Goal: Task Accomplishment & Management: Use online tool/utility

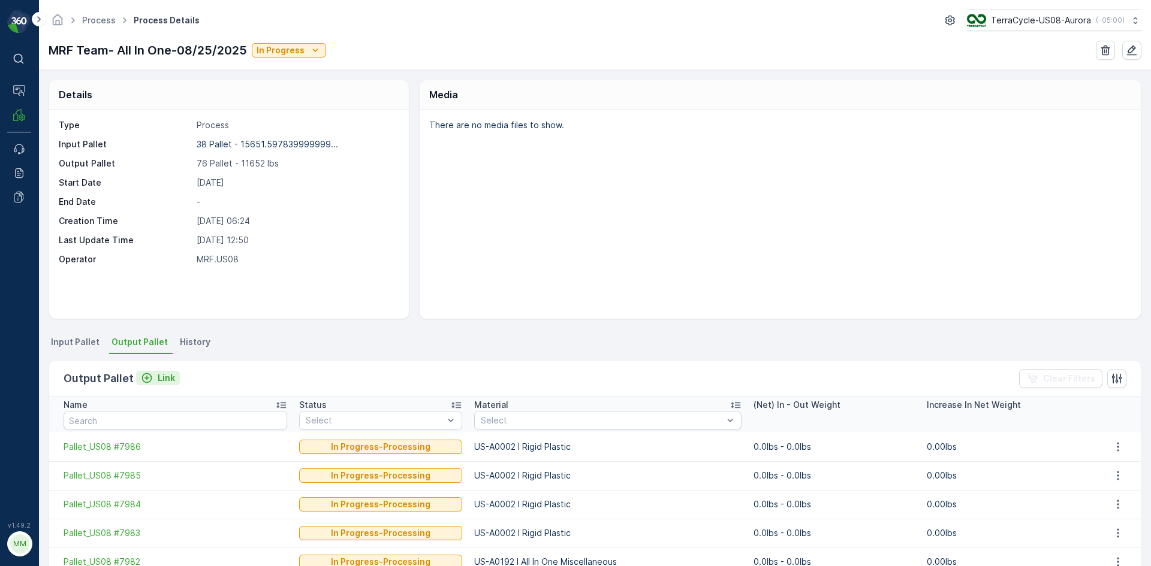
click at [148, 375] on icon "Link" at bounding box center [147, 378] width 10 height 10
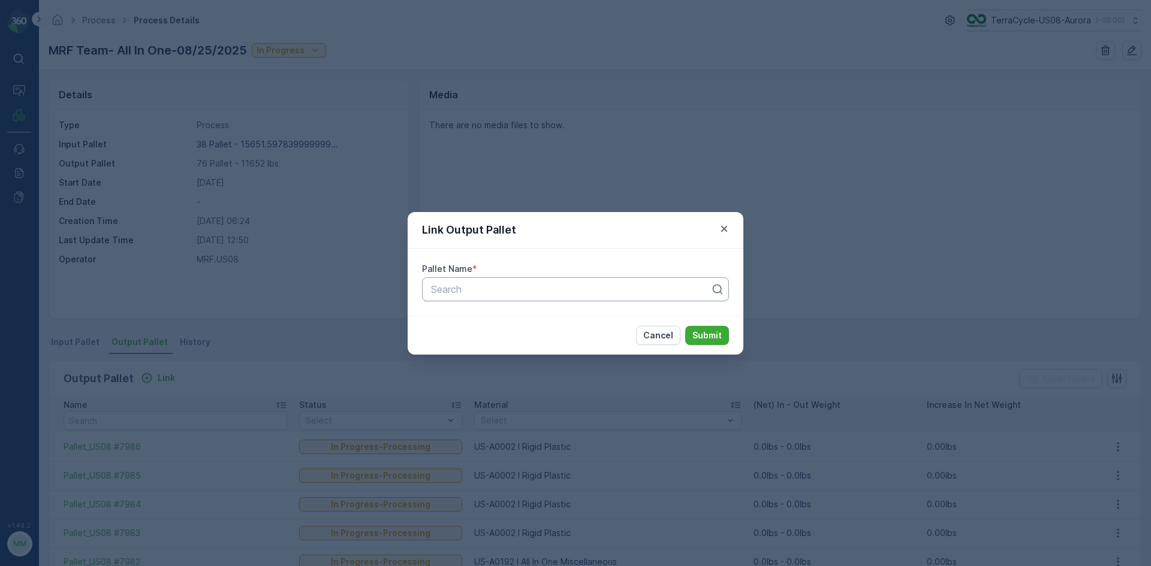
click at [490, 289] on div at bounding box center [571, 289] width 282 height 11
type input "8007"
click at [518, 340] on div "Pallet_US08 #8007" at bounding box center [575, 339] width 292 height 11
click at [711, 336] on p "Submit" at bounding box center [706, 336] width 29 height 12
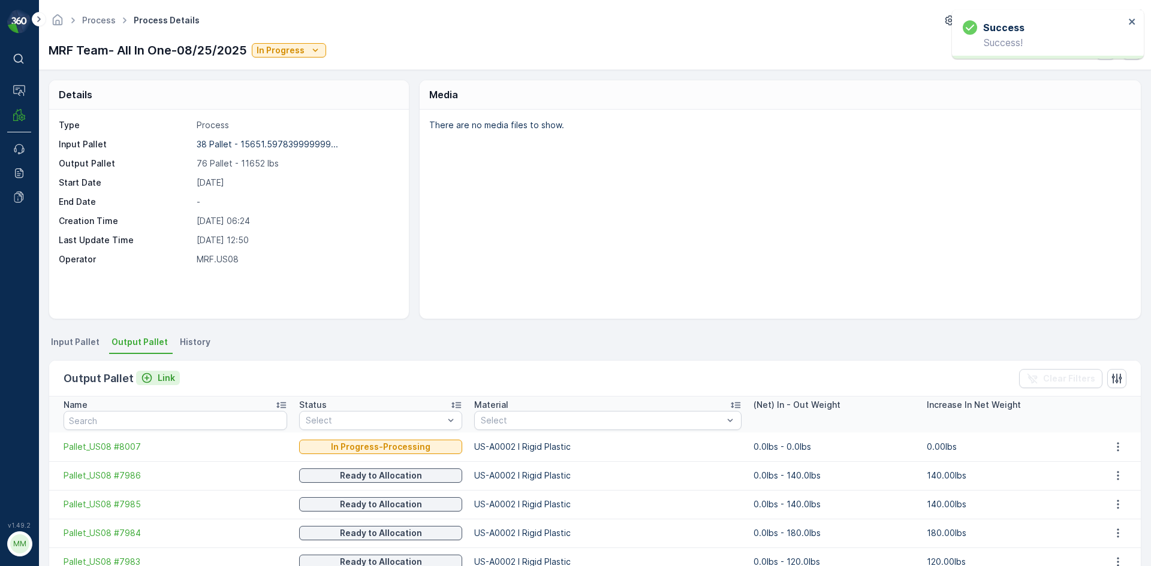
click at [164, 382] on p "Link" at bounding box center [166, 378] width 17 height 12
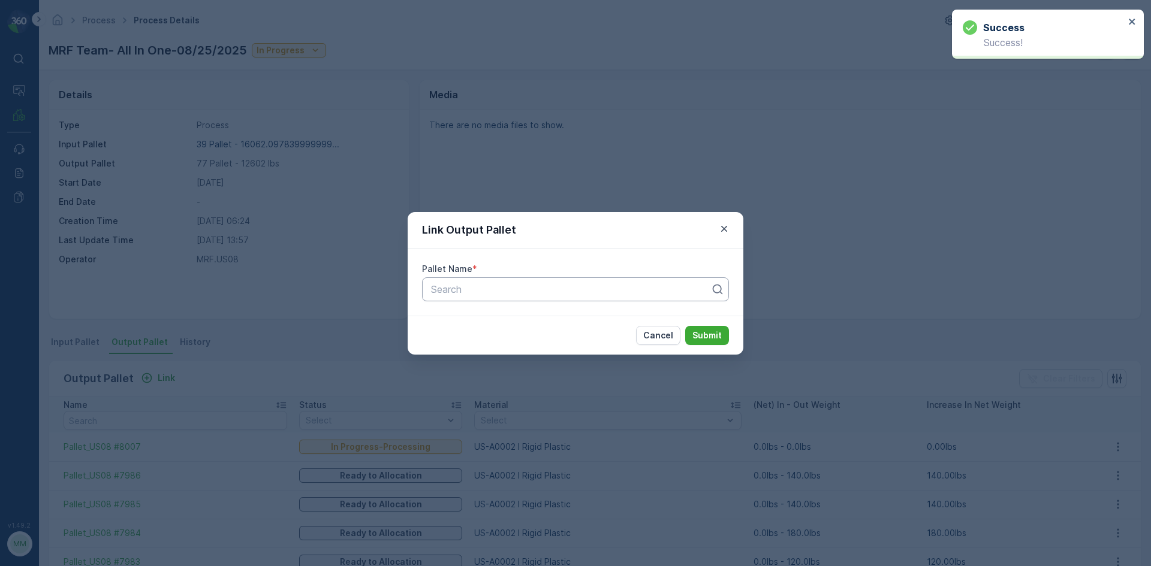
click at [508, 294] on div at bounding box center [571, 289] width 282 height 11
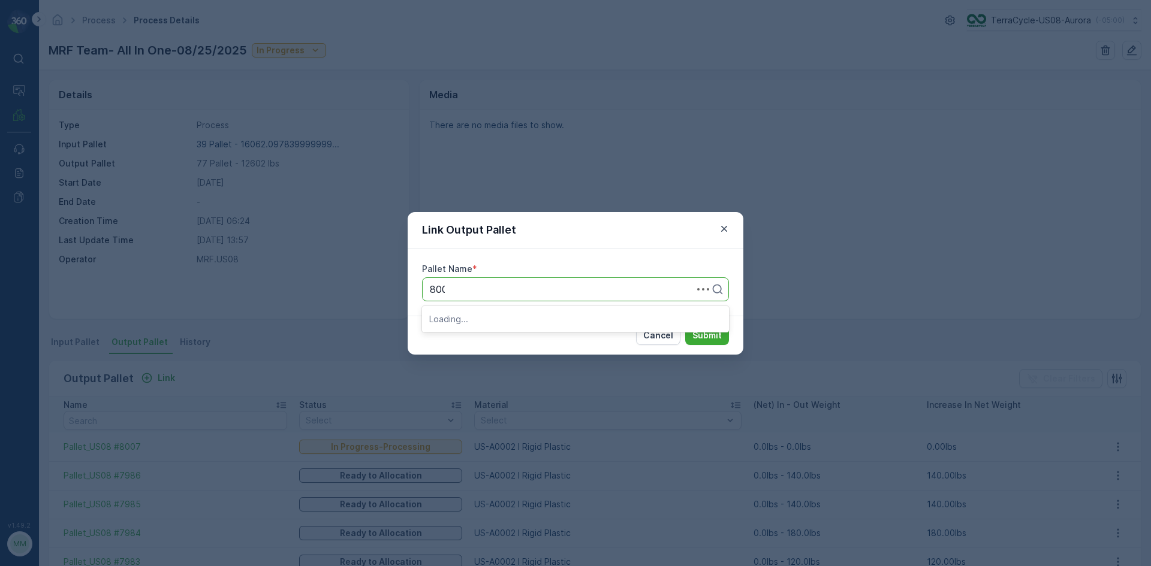
type input "8008"
click at [530, 318] on div "Pallet_US08 #8008" at bounding box center [575, 318] width 292 height 11
click at [707, 339] on p "Submit" at bounding box center [706, 336] width 29 height 12
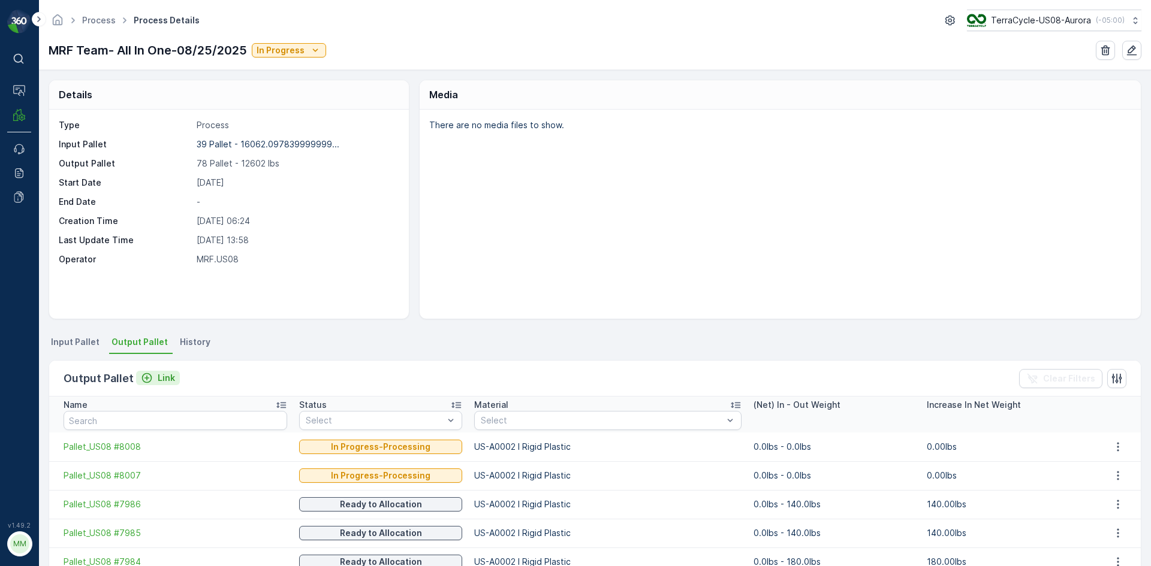
click at [153, 375] on div "Link" at bounding box center [158, 378] width 34 height 12
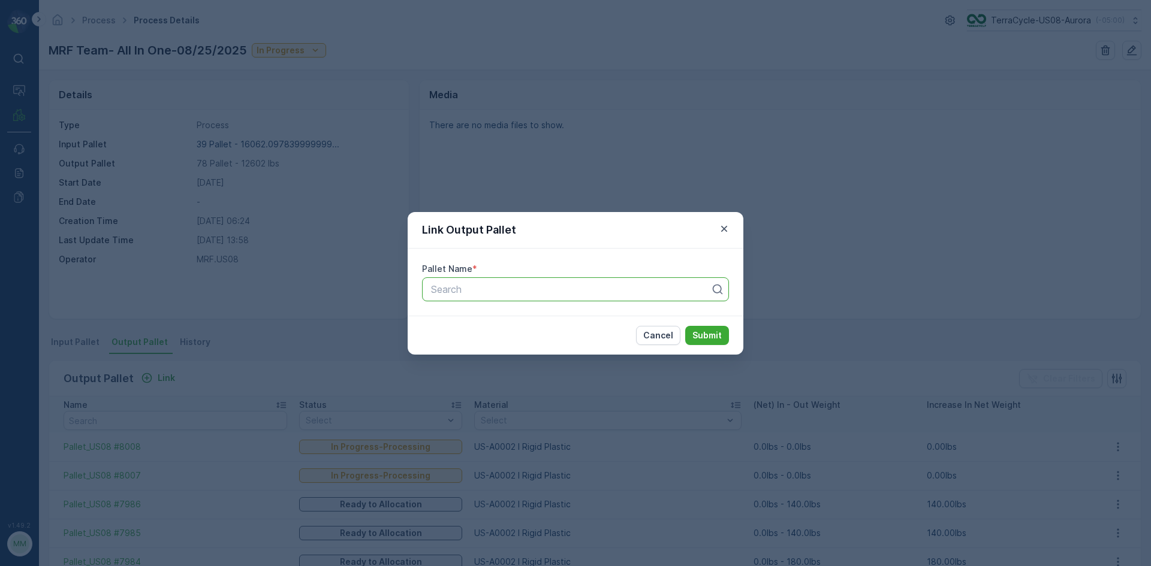
click at [485, 287] on div at bounding box center [571, 289] width 282 height 11
type input "8010"
click at [469, 340] on span "Pallet_US08 #8010" at bounding box center [471, 339] width 85 height 11
click at [705, 334] on p "Submit" at bounding box center [706, 336] width 29 height 12
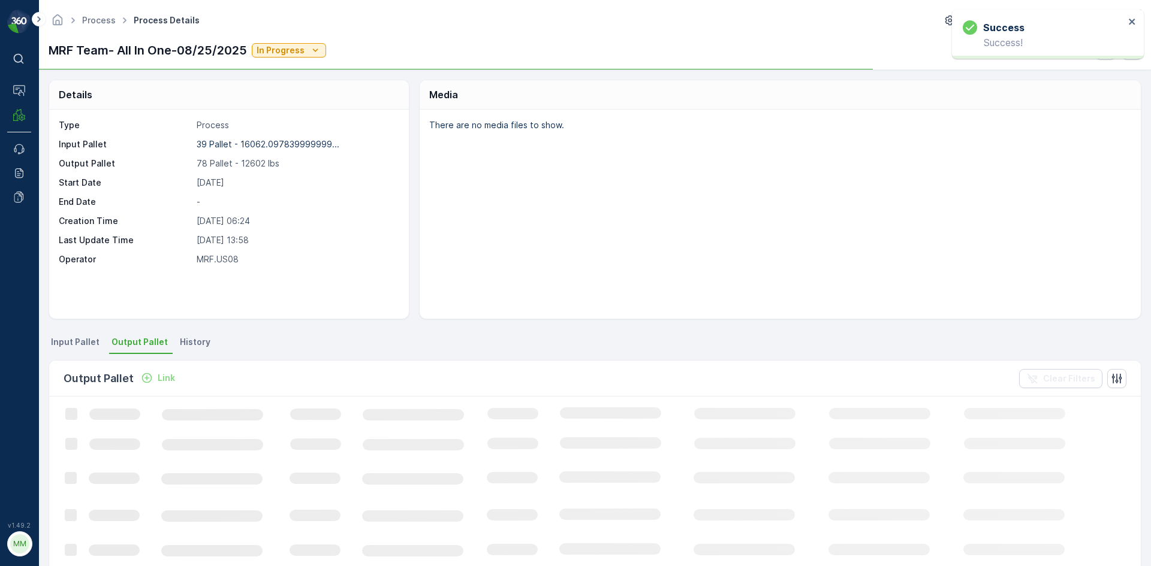
click at [162, 380] on p "Link" at bounding box center [166, 378] width 17 height 12
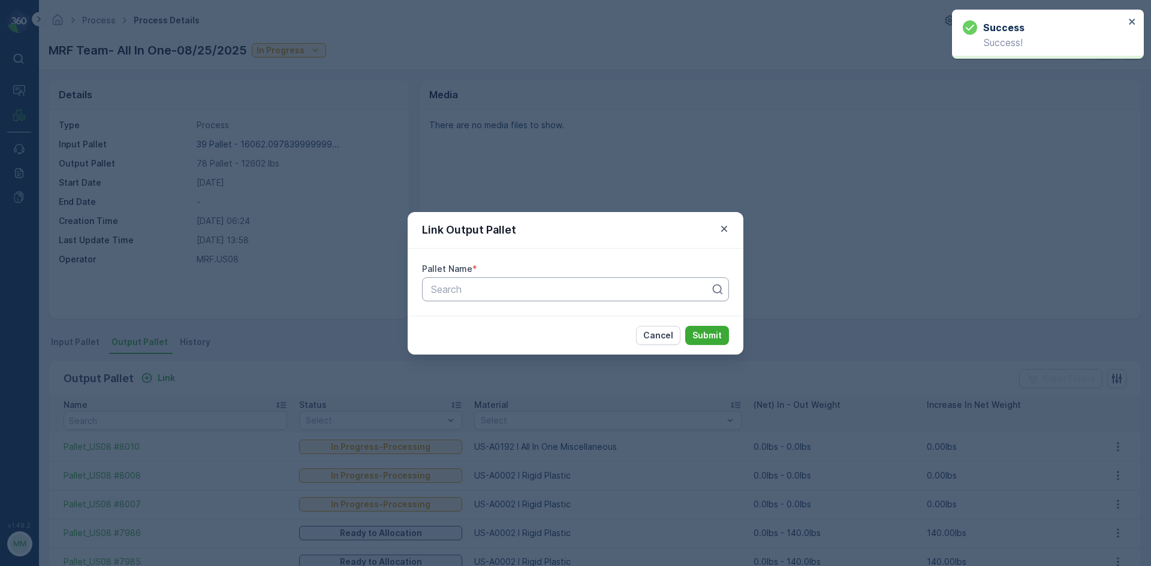
click at [465, 299] on div "Search" at bounding box center [575, 289] width 307 height 24
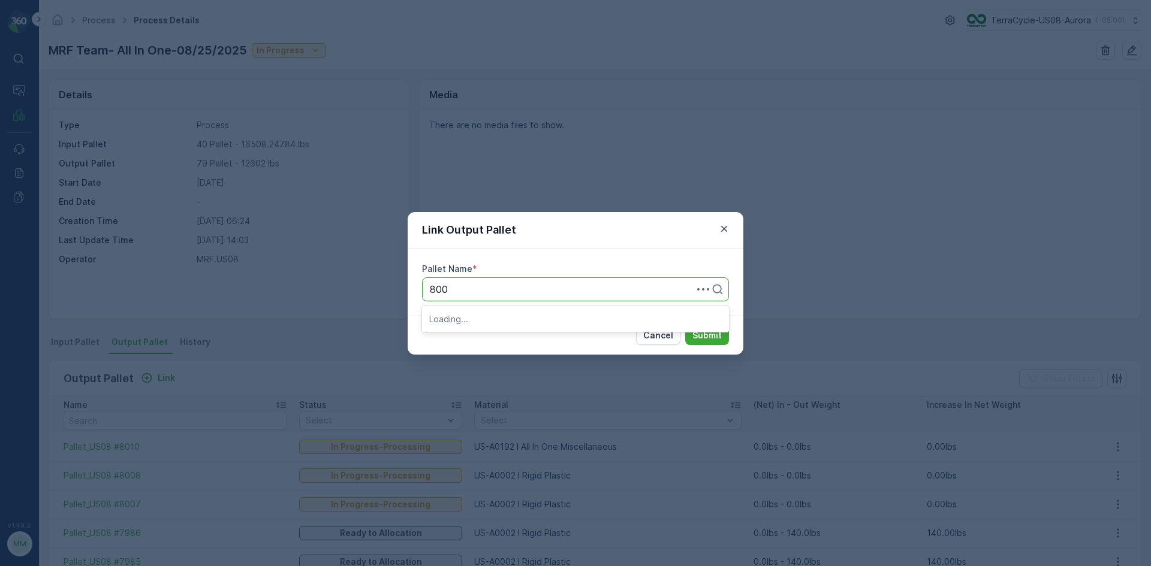
type input "8009"
click at [526, 337] on div "Pallet_US08 #8009" at bounding box center [575, 339] width 292 height 11
click at [694, 334] on p "Submit" at bounding box center [706, 336] width 29 height 12
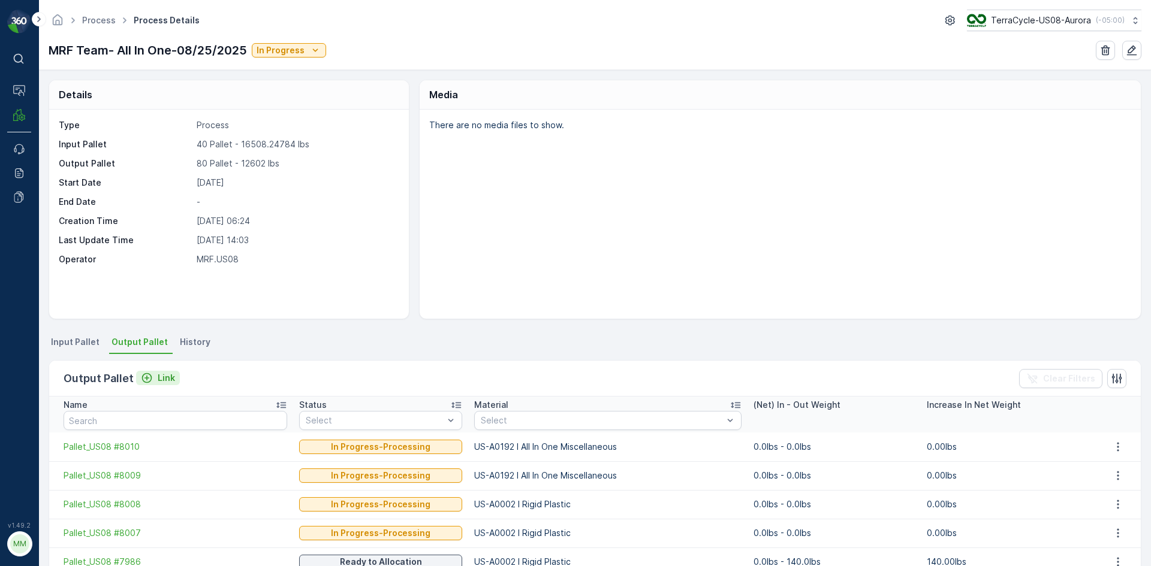
click at [150, 382] on icon "Link" at bounding box center [147, 378] width 12 height 12
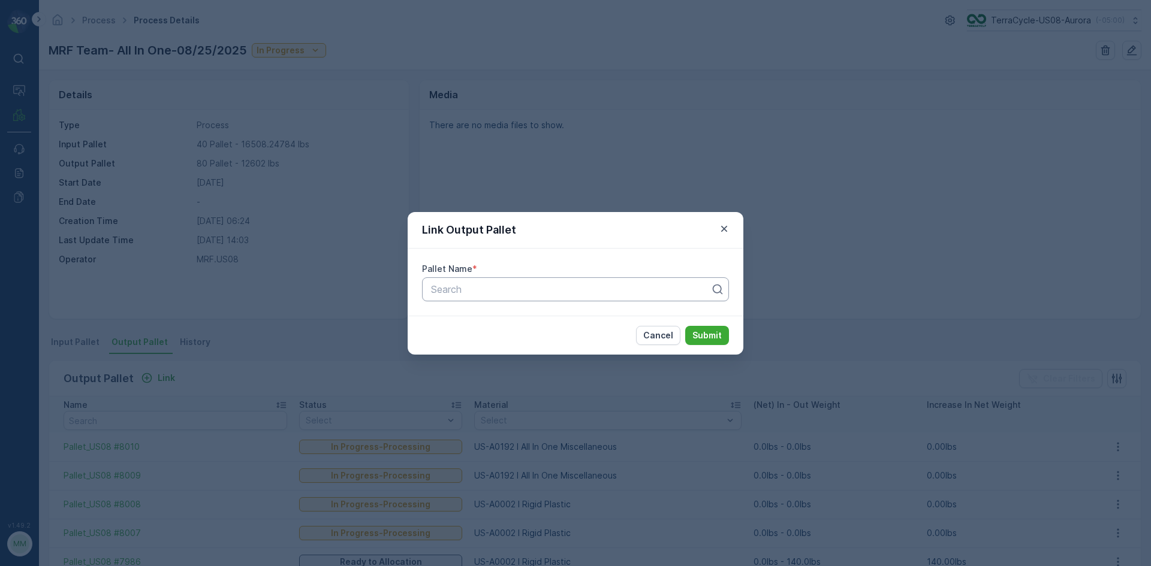
click at [515, 294] on div at bounding box center [571, 289] width 282 height 11
type input "8004"
click at [524, 315] on div "Pallet_US08 #8004" at bounding box center [575, 318] width 292 height 11
click at [699, 338] on p "Submit" at bounding box center [706, 336] width 29 height 12
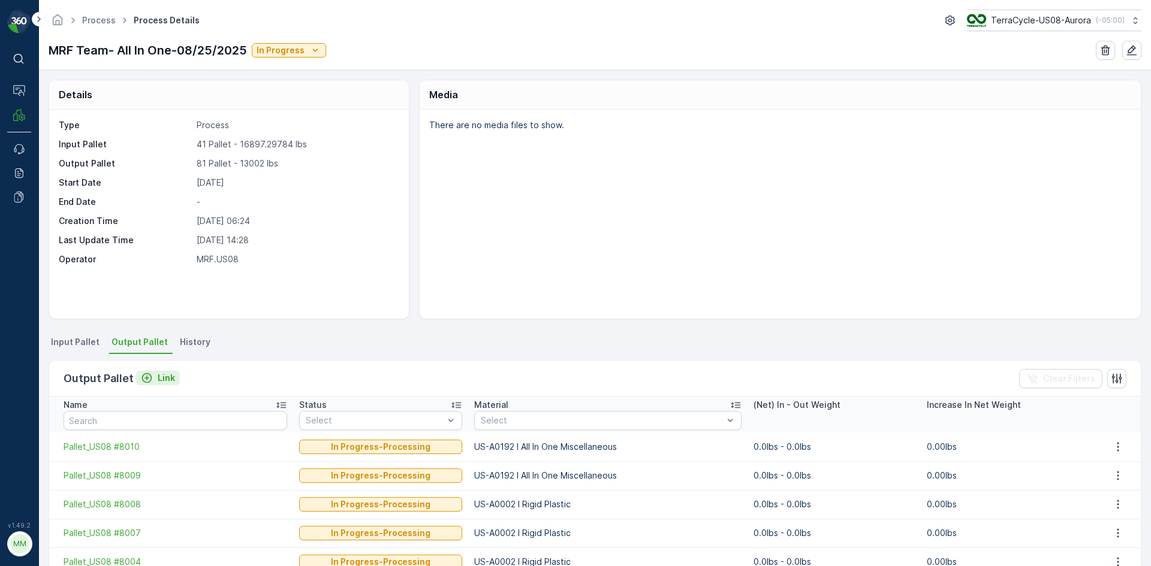
click at [164, 378] on p "Link" at bounding box center [166, 378] width 17 height 12
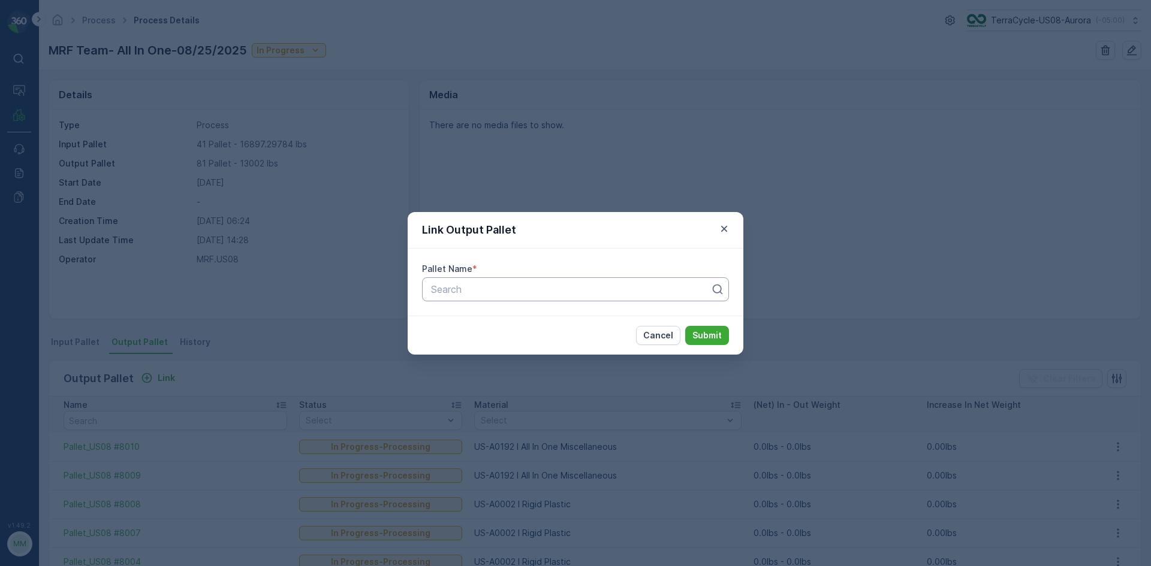
click at [487, 292] on div at bounding box center [571, 289] width 282 height 11
type input "8016"
click at [541, 306] on div "Pallet_US08 #8016" at bounding box center [575, 318] width 307 height 25
click at [548, 324] on div "Pallet_US08 #8016" at bounding box center [575, 318] width 292 height 11
click at [711, 336] on p "Submit" at bounding box center [706, 336] width 29 height 12
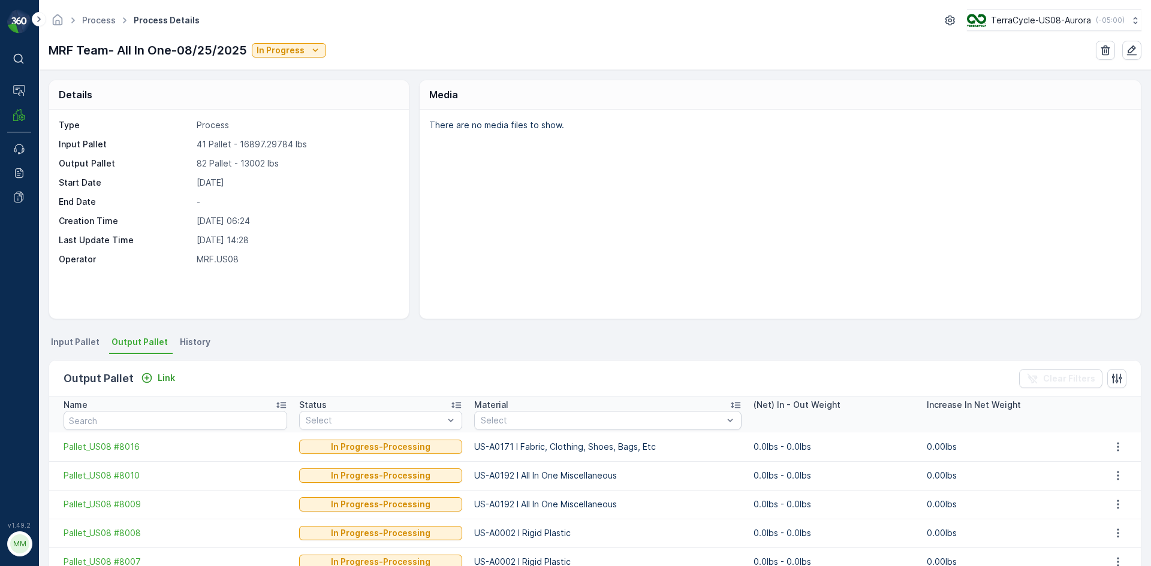
drag, startPoint x: 1150, startPoint y: 5, endPoint x: 1145, endPoint y: 1, distance: 7.2
click at [1150, 5] on div "Process Process Details TerraCycle-US08-Aurora ( -05:00 ) MRF Team- All In One-…" at bounding box center [595, 35] width 1112 height 70
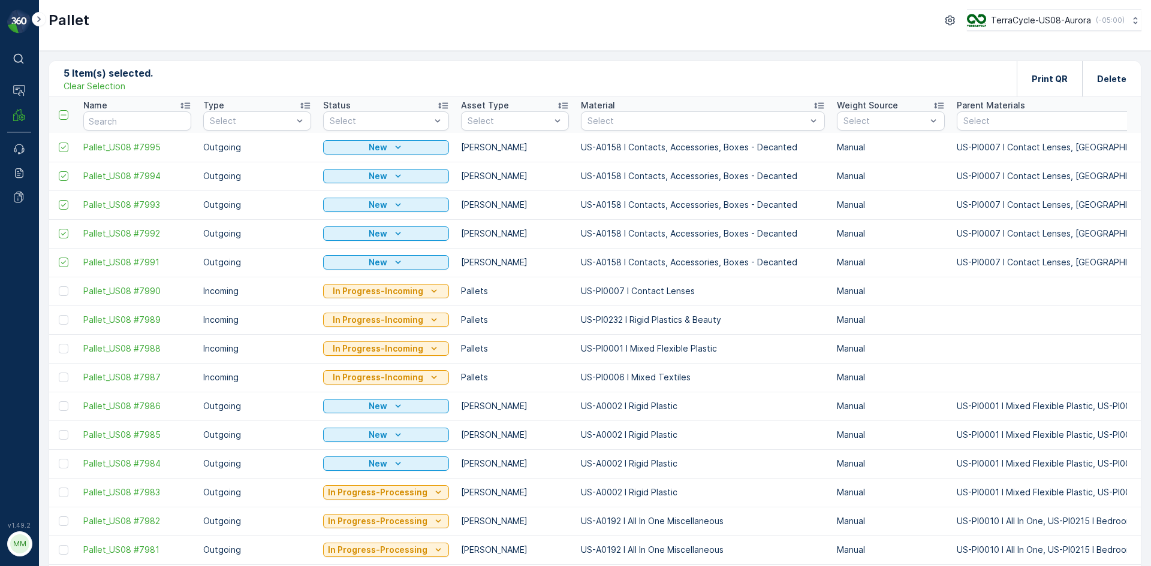
click at [113, 89] on p "Clear Selection" at bounding box center [95, 86] width 62 height 12
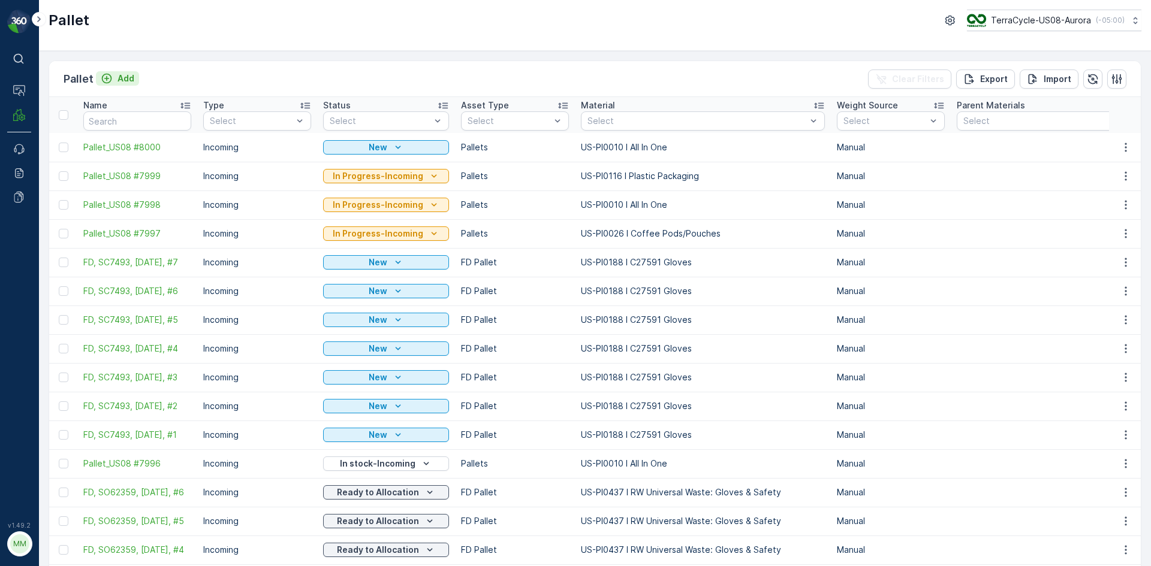
click at [125, 77] on p "Add" at bounding box center [125, 79] width 17 height 12
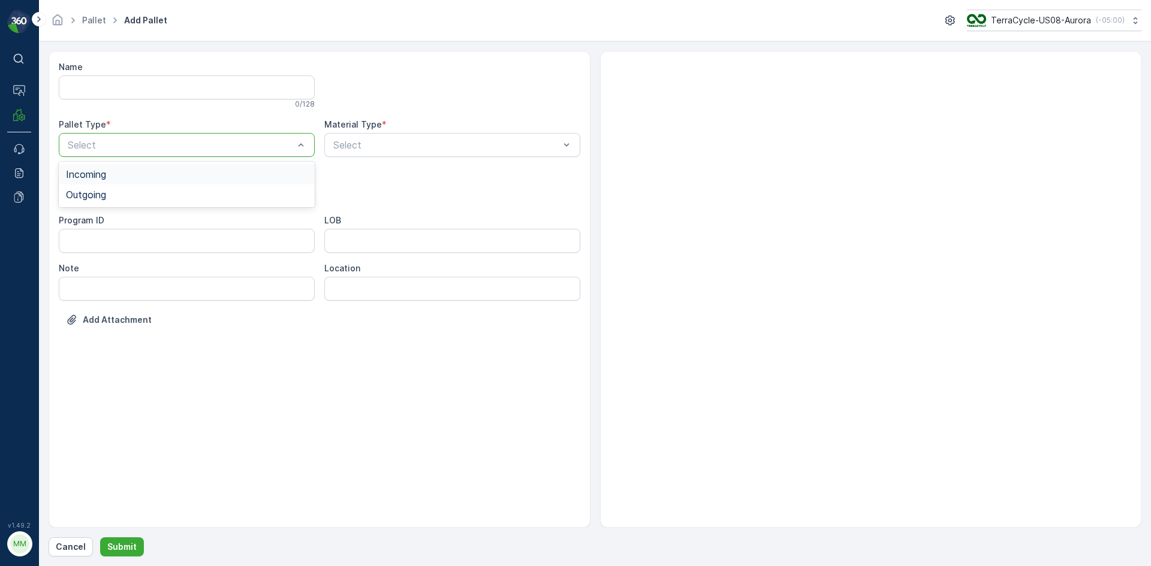
click at [160, 153] on div "Select" at bounding box center [187, 145] width 256 height 24
click at [146, 197] on div "Outgoing" at bounding box center [187, 194] width 242 height 11
click at [135, 227] on div "[PERSON_NAME]" at bounding box center [187, 222] width 242 height 11
click at [529, 157] on div "Name 0 / 128 Pallet Type * option Outgoing, selected. Outgoing Material Type * …" at bounding box center [319, 202] width 521 height 283
click at [491, 149] on div at bounding box center [446, 145] width 228 height 11
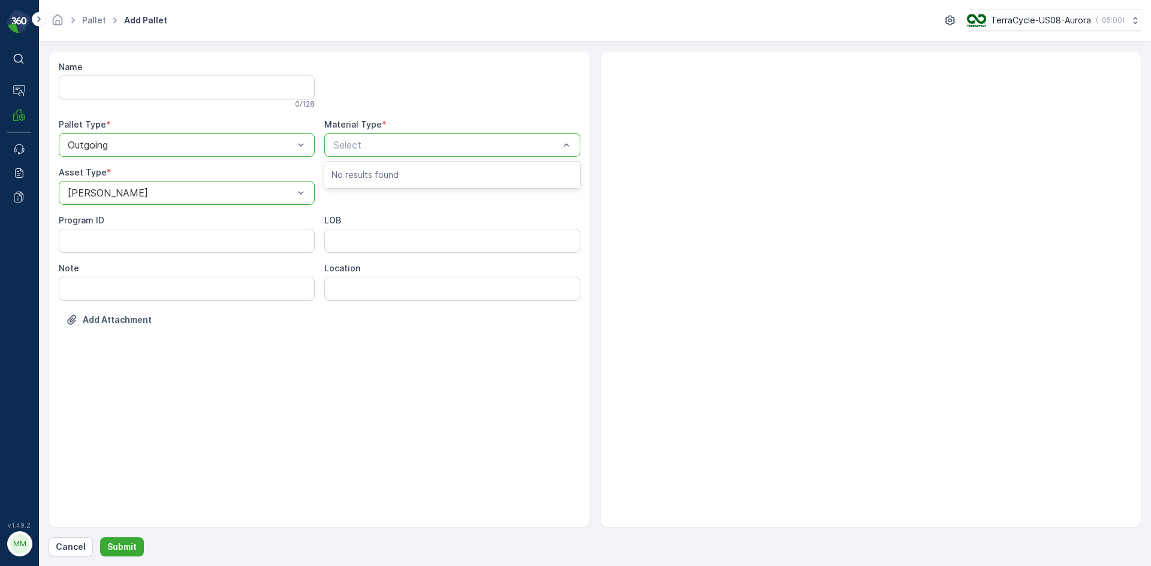
click at [491, 149] on div at bounding box center [446, 145] width 228 height 11
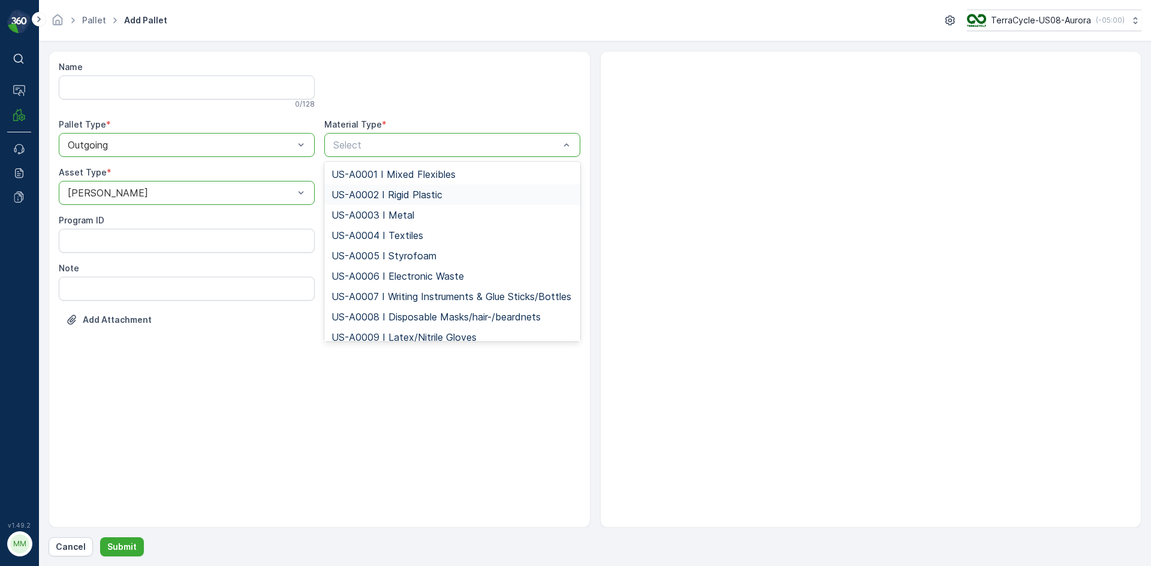
click at [409, 195] on span "US-A0002 I Rigid Plastic" at bounding box center [386, 194] width 111 height 11
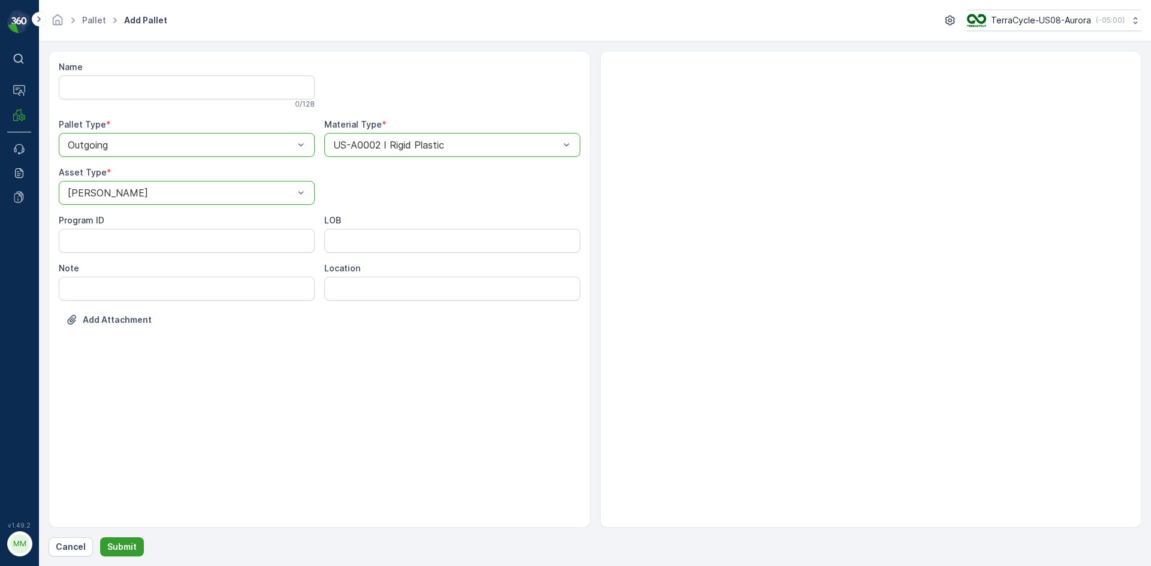
click at [117, 548] on p "Submit" at bounding box center [121, 547] width 29 height 12
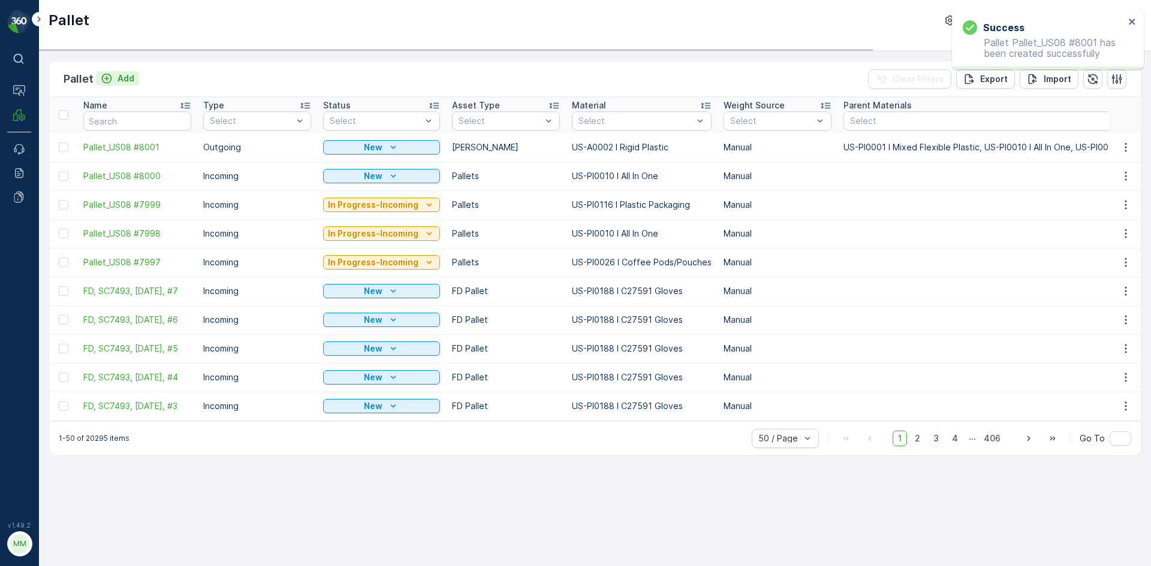
click at [125, 77] on p "Add" at bounding box center [125, 79] width 17 height 12
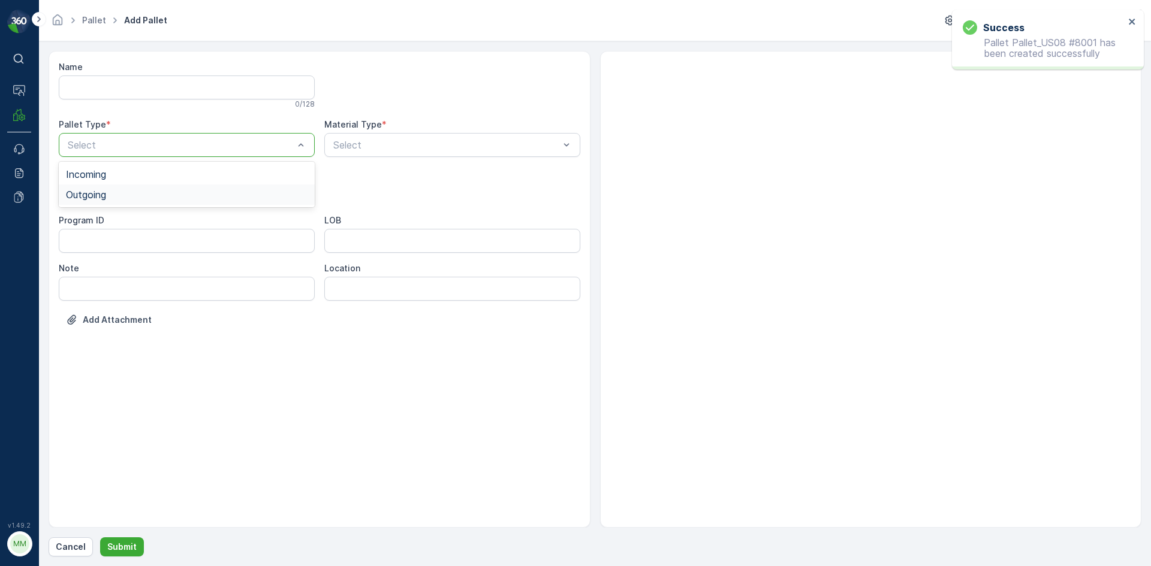
click at [144, 192] on div "Outgoing" at bounding box center [187, 194] width 242 height 11
click at [141, 224] on div "[PERSON_NAME]" at bounding box center [187, 222] width 242 height 11
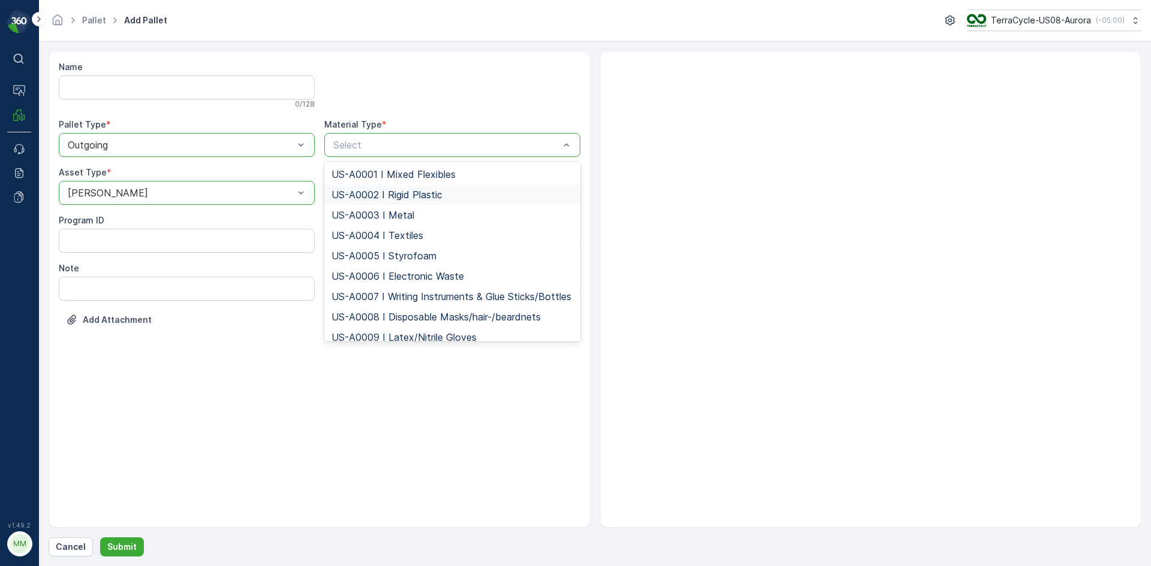
click at [442, 197] on span "US-A0002 I Rigid Plastic" at bounding box center [386, 194] width 111 height 11
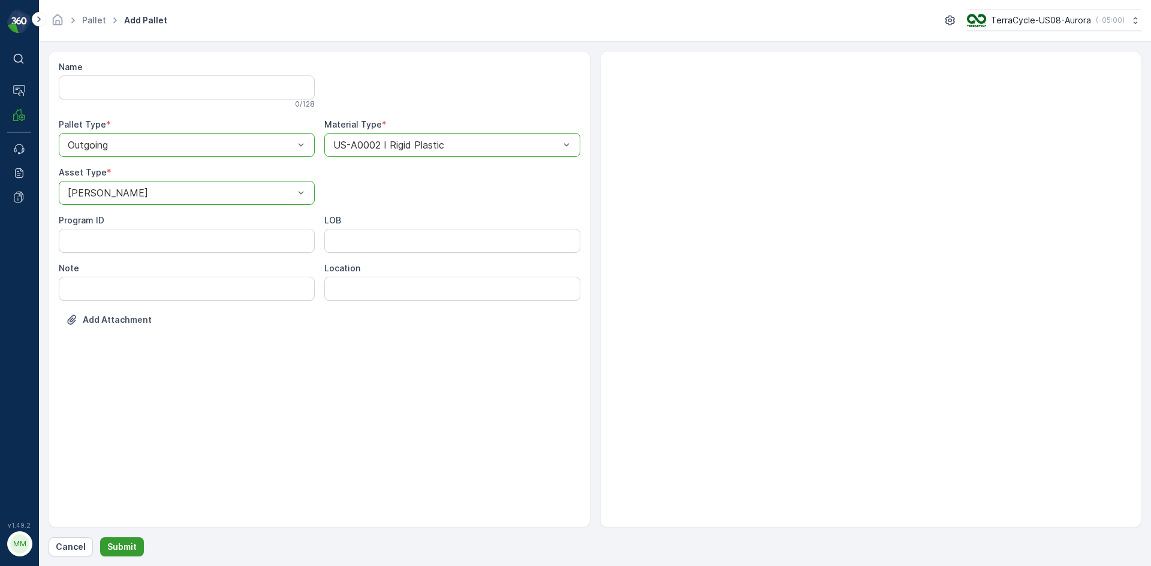
click at [123, 542] on p "Submit" at bounding box center [121, 547] width 29 height 12
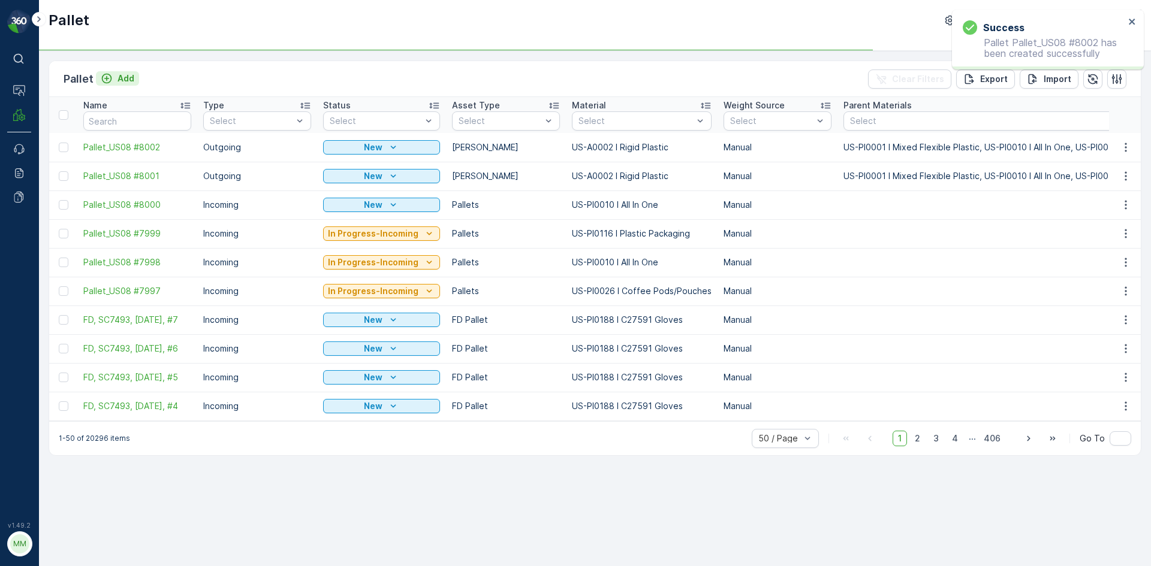
click at [119, 83] on p "Add" at bounding box center [125, 79] width 17 height 12
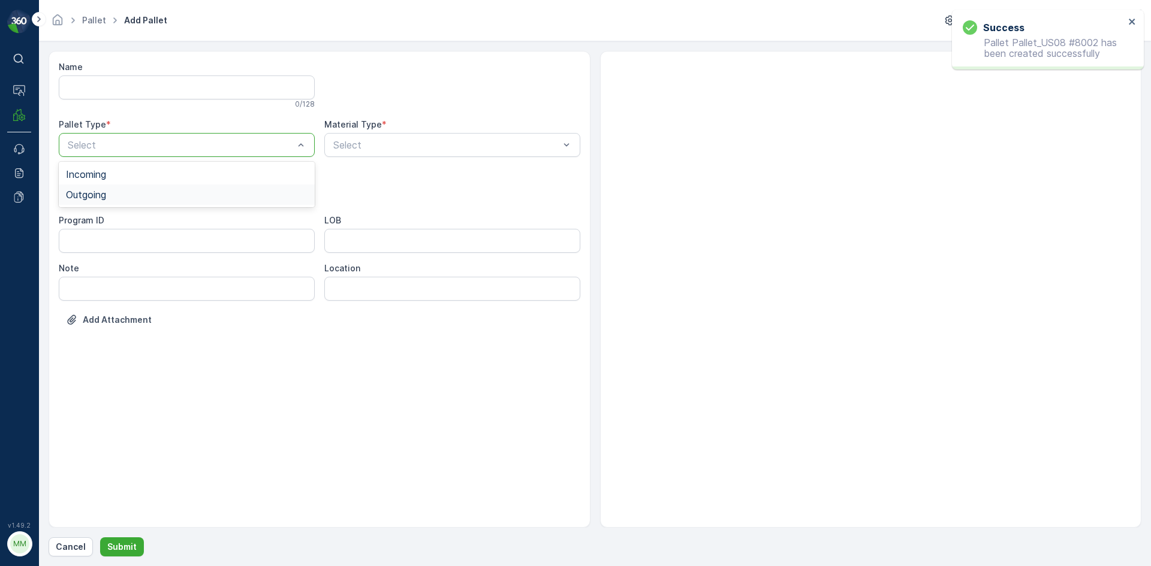
click at [132, 191] on div "Outgoing" at bounding box center [187, 194] width 242 height 11
click at [126, 215] on div "[PERSON_NAME]" at bounding box center [187, 222] width 256 height 20
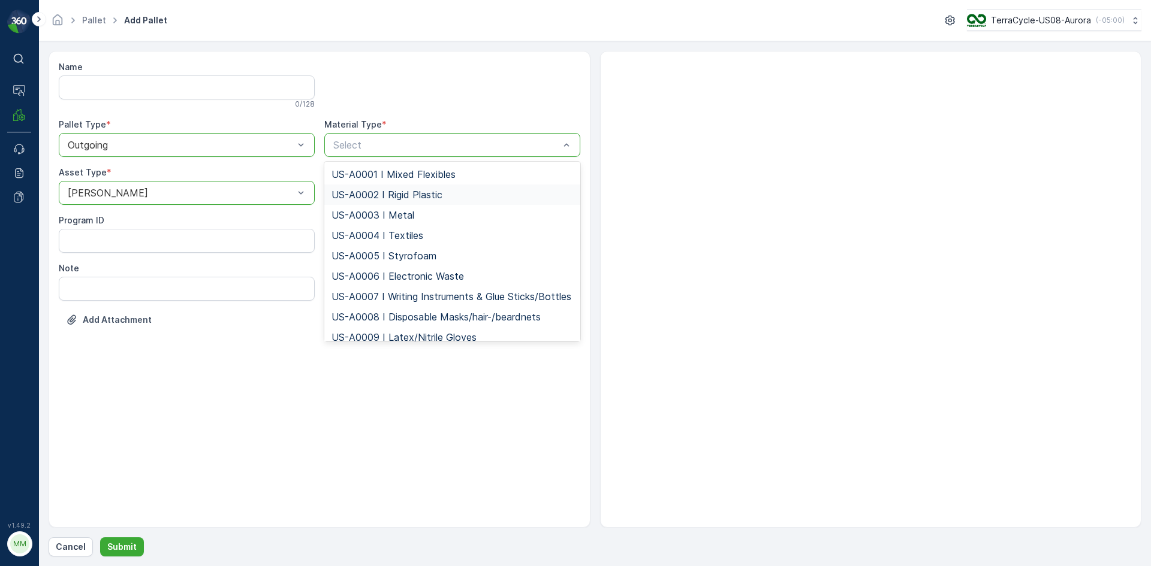
click at [375, 186] on div "US-A0002 I Rigid Plastic" at bounding box center [452, 195] width 256 height 20
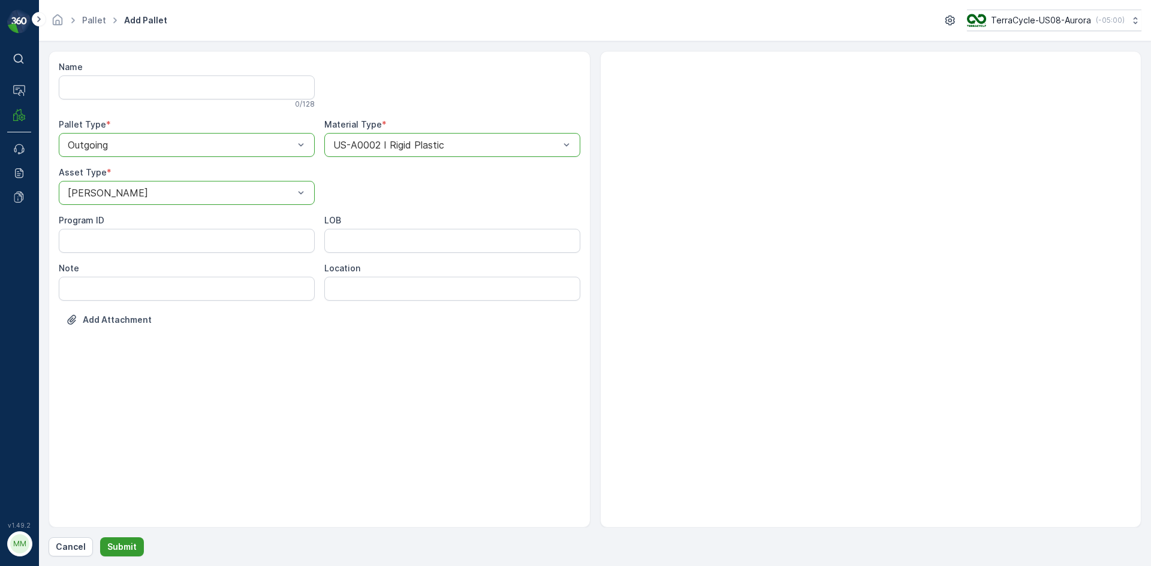
click at [121, 545] on p "Submit" at bounding box center [121, 547] width 29 height 12
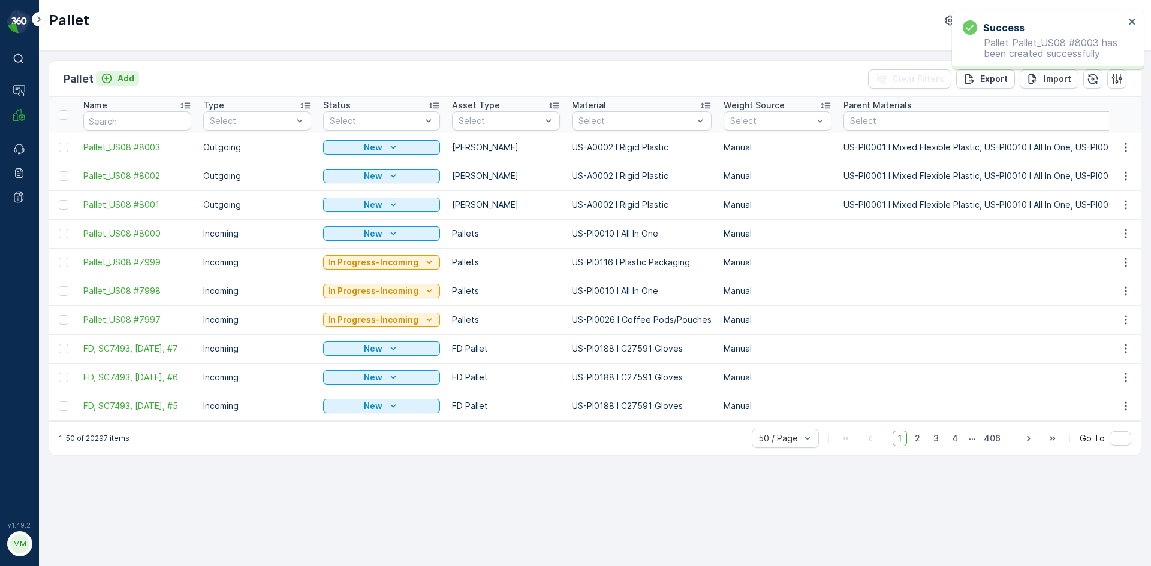
click at [113, 77] on div "Add" at bounding box center [118, 79] width 34 height 12
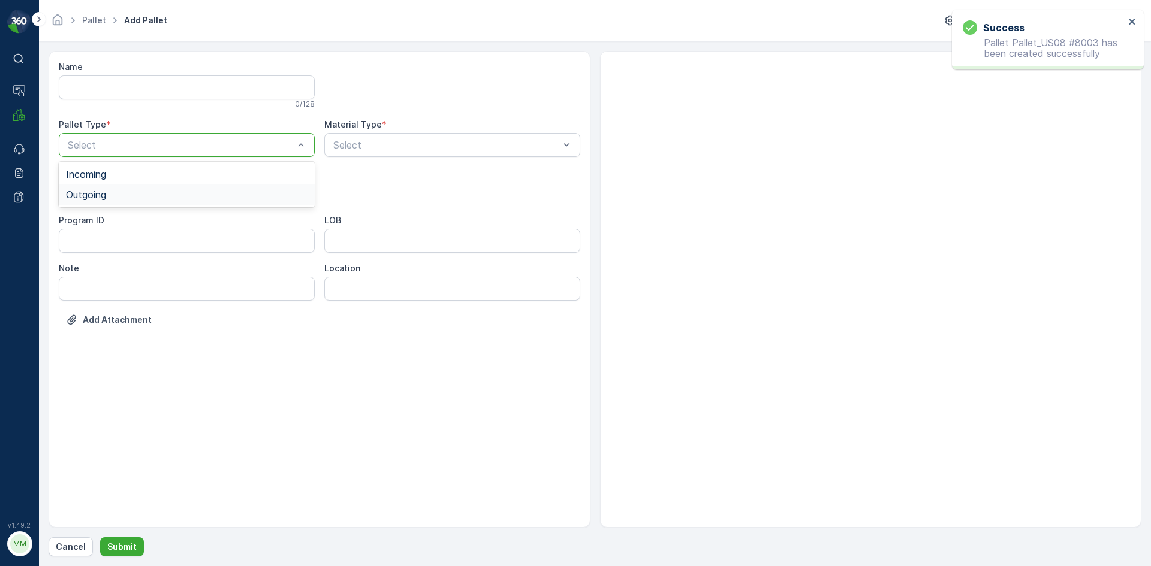
click at [116, 195] on div "Outgoing" at bounding box center [187, 194] width 242 height 11
click at [116, 213] on div "[PERSON_NAME]" at bounding box center [187, 222] width 256 height 20
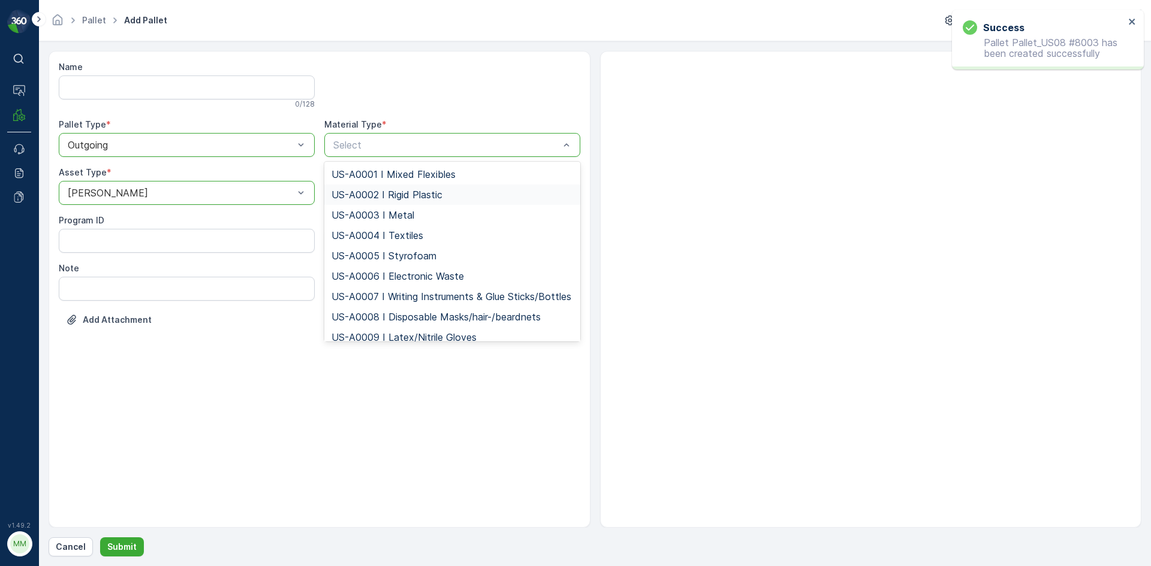
click at [366, 196] on span "US-A0002 I Rigid Plastic" at bounding box center [386, 194] width 111 height 11
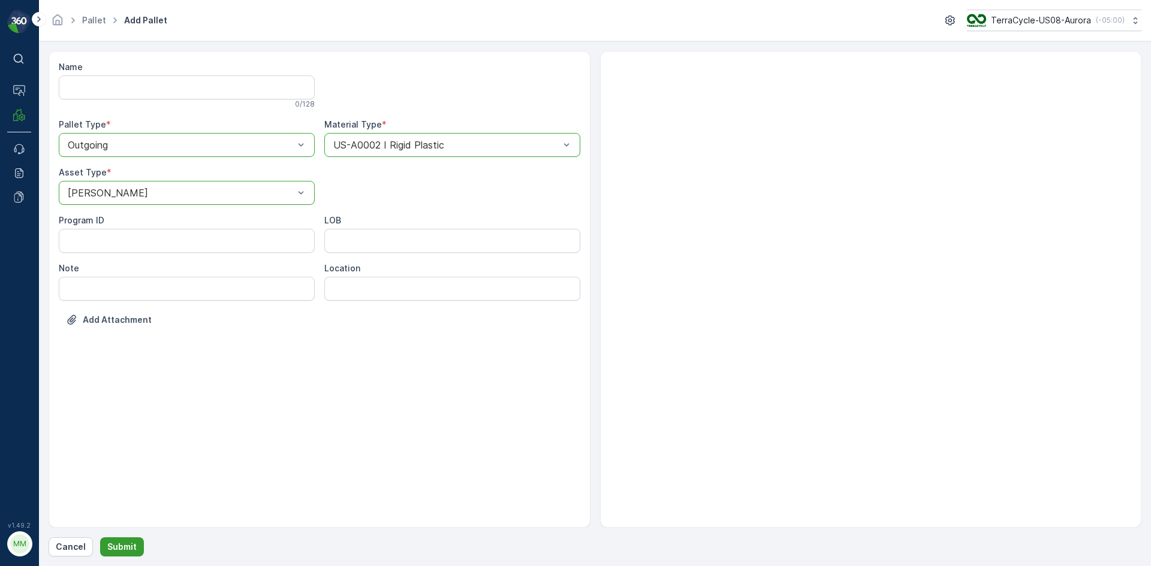
click at [120, 547] on p "Submit" at bounding box center [121, 547] width 29 height 12
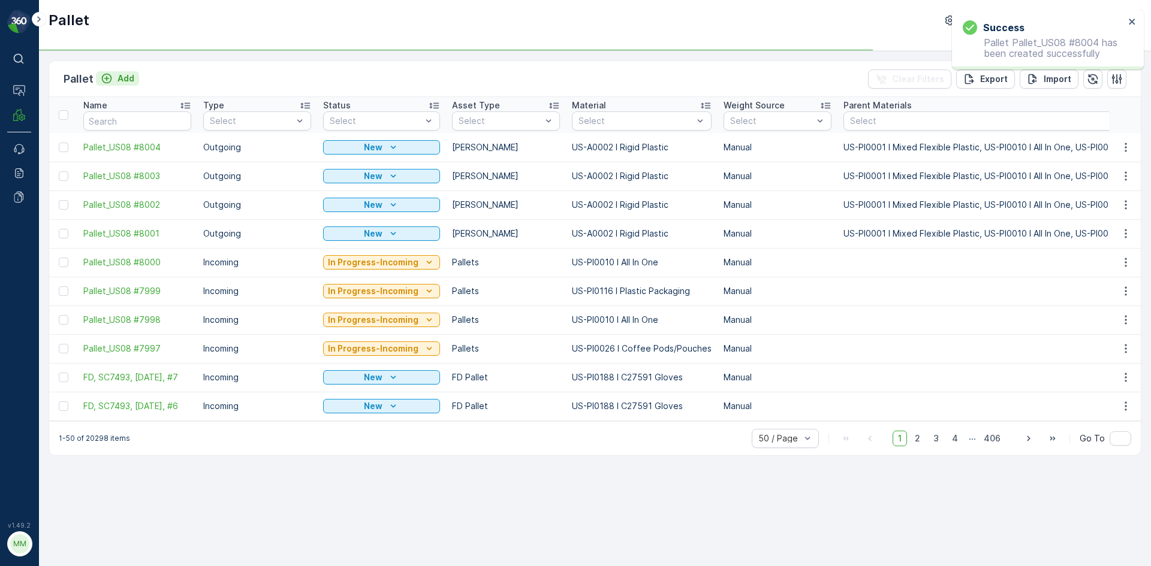
click at [125, 71] on button "Add" at bounding box center [117, 78] width 43 height 14
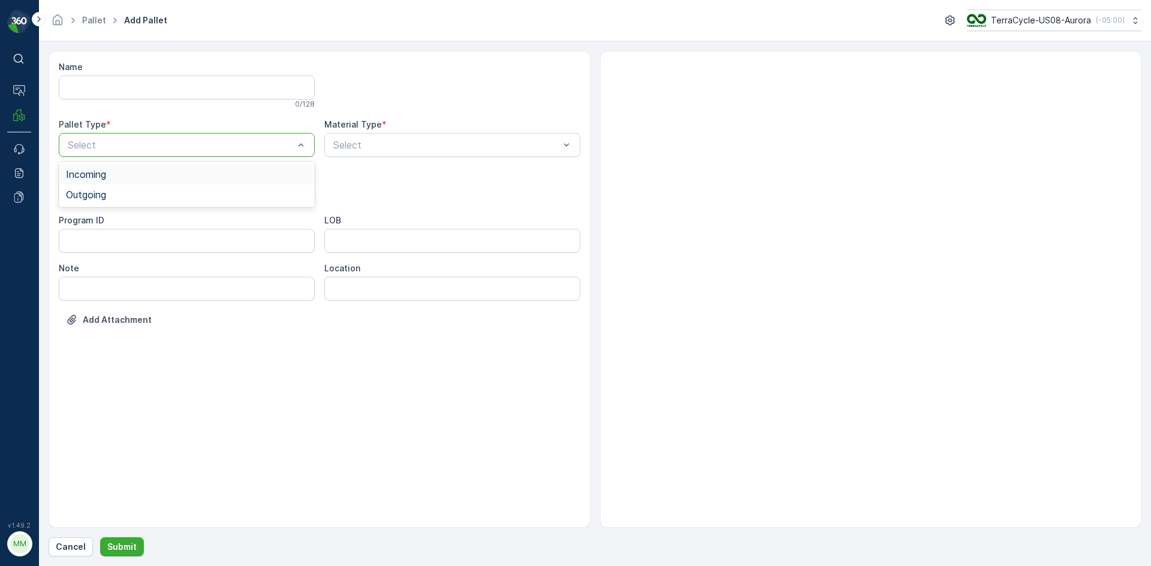
click at [138, 153] on div "Select" at bounding box center [187, 145] width 256 height 24
click at [131, 192] on div "Outgoing" at bounding box center [187, 194] width 242 height 11
click at [133, 226] on div "[PERSON_NAME]" at bounding box center [187, 222] width 242 height 11
click at [482, 159] on div "Name 0 / 128 Pallet Type * option Outgoing, selected. Outgoing Material Type * …" at bounding box center [319, 202] width 521 height 283
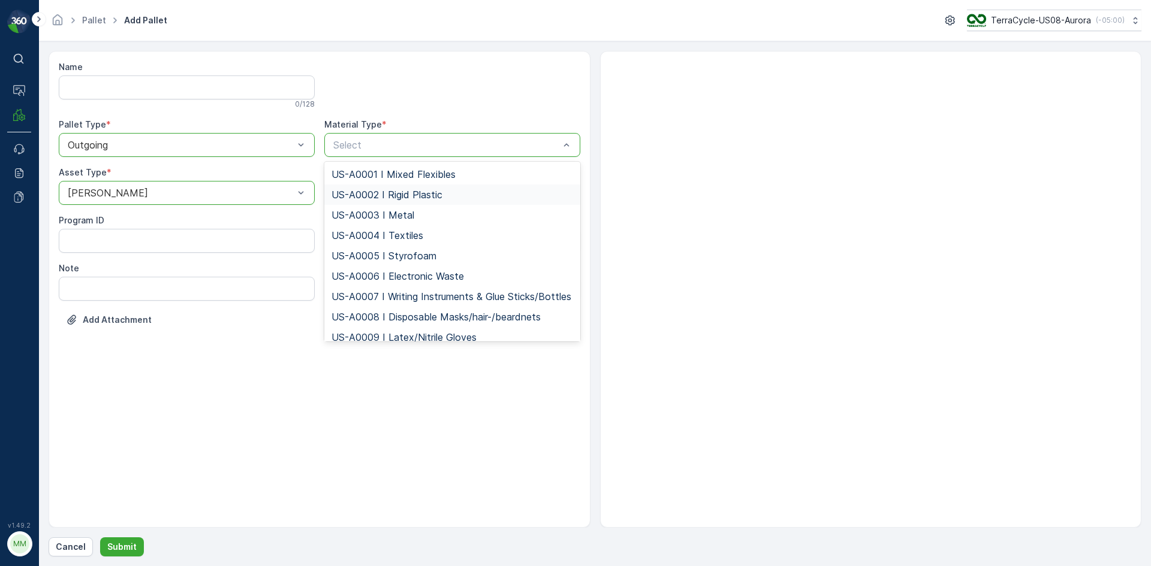
click at [418, 186] on div "US-A0002 I Rigid Plastic" at bounding box center [452, 195] width 256 height 20
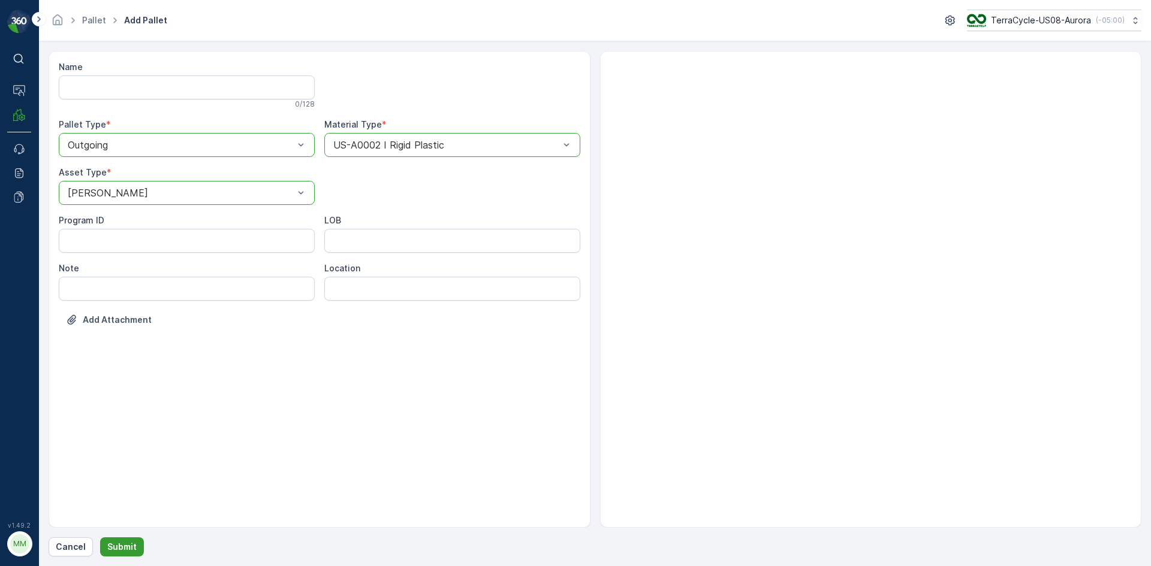
click at [131, 549] on p "Submit" at bounding box center [121, 547] width 29 height 12
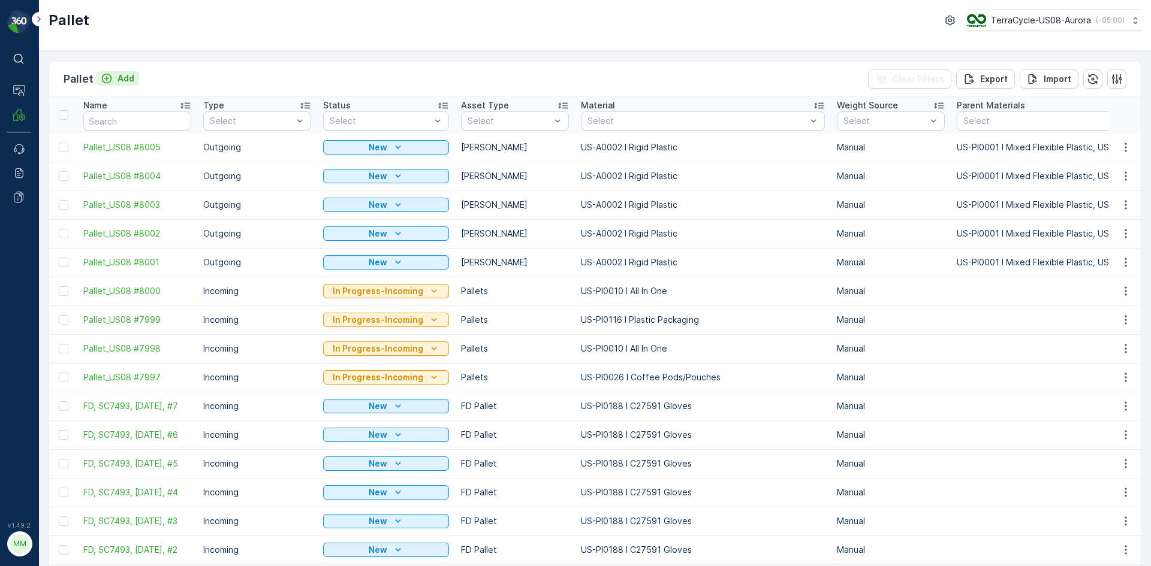
click at [119, 72] on button "Add" at bounding box center [117, 78] width 43 height 14
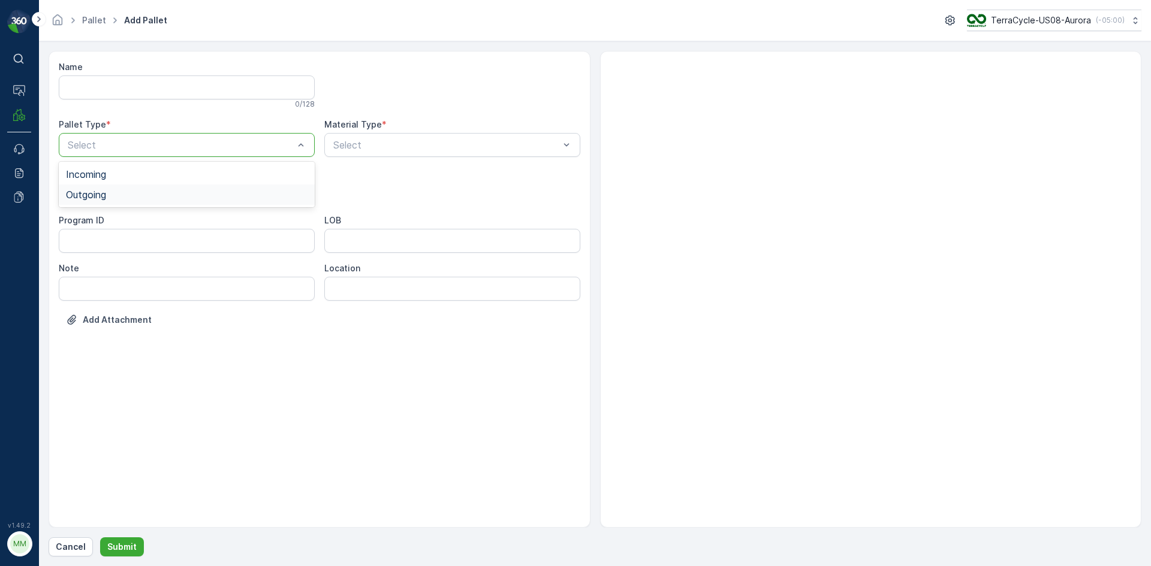
click at [125, 195] on div "Outgoing" at bounding box center [187, 194] width 242 height 11
click at [125, 223] on div "[PERSON_NAME]" at bounding box center [187, 222] width 242 height 11
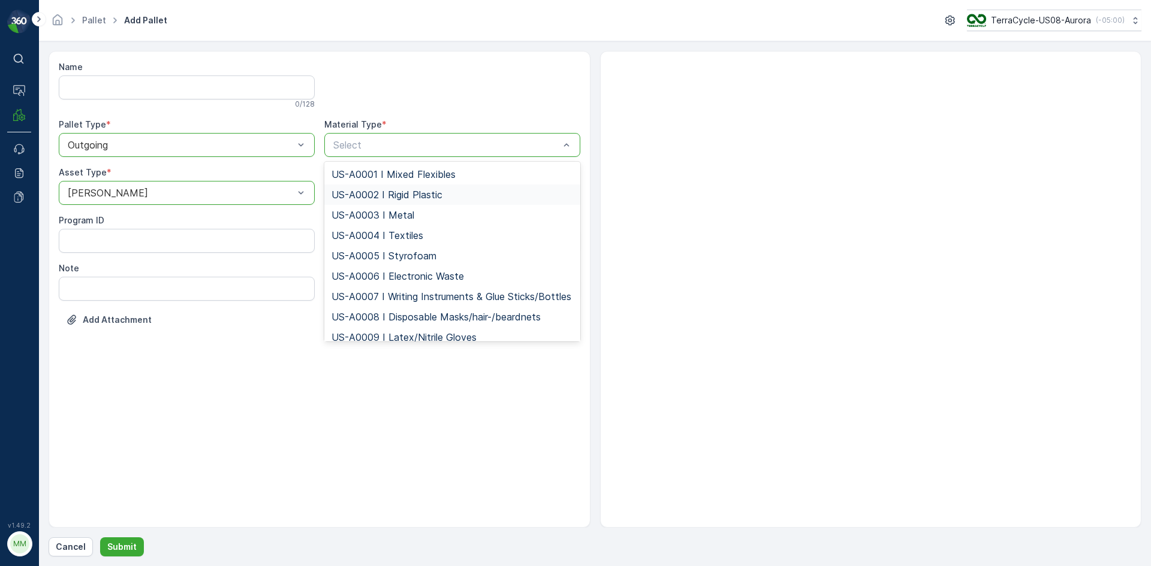
click at [409, 199] on span "US-A0002 I Rigid Plastic" at bounding box center [386, 194] width 111 height 11
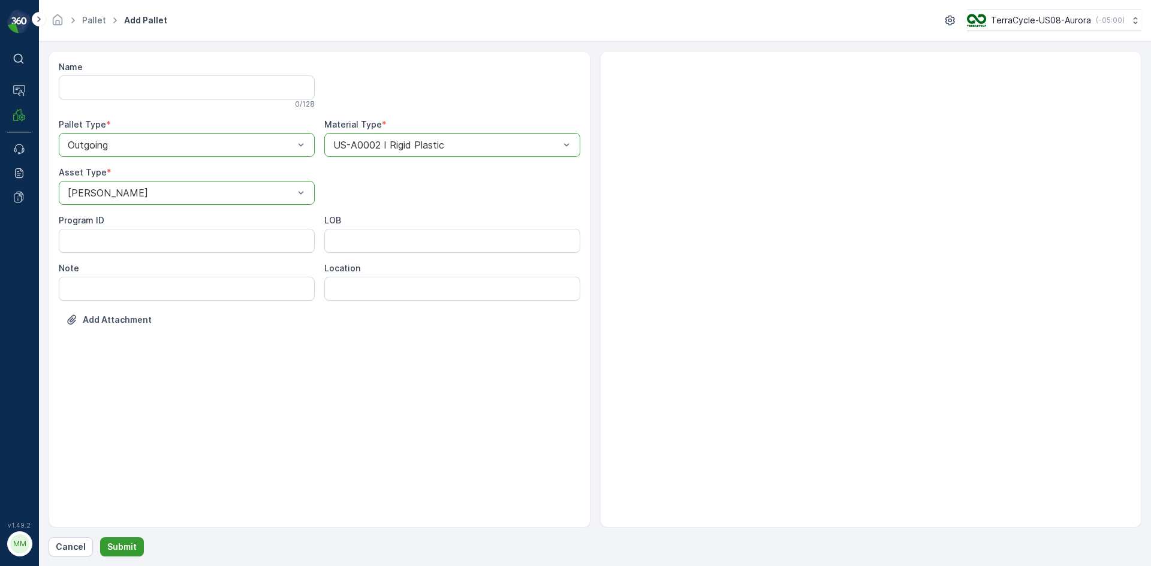
click at [133, 549] on p "Submit" at bounding box center [121, 547] width 29 height 12
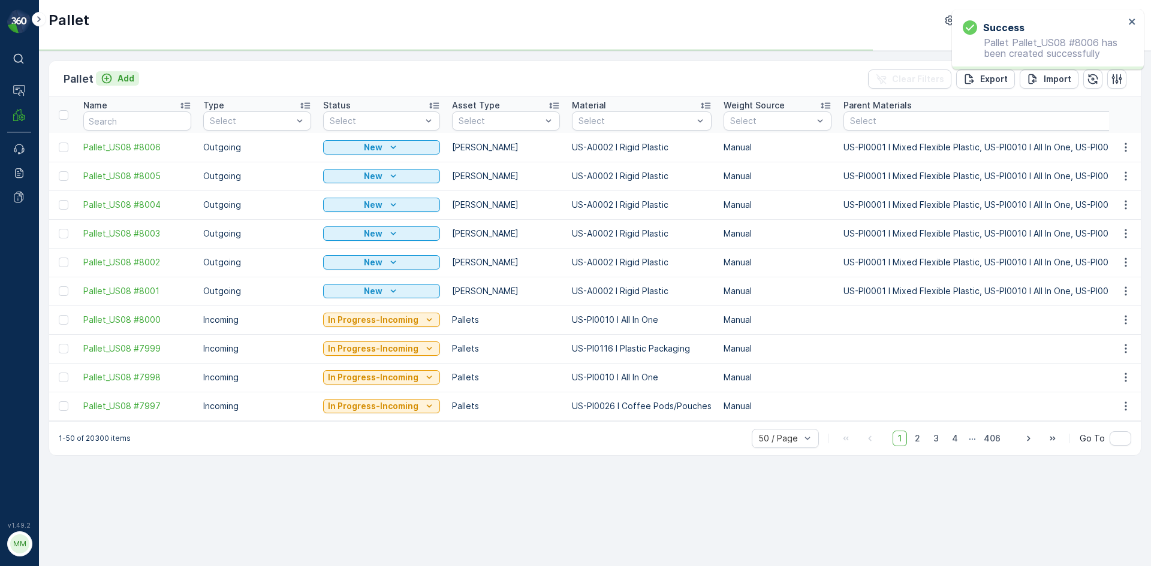
click at [123, 76] on p "Add" at bounding box center [125, 79] width 17 height 12
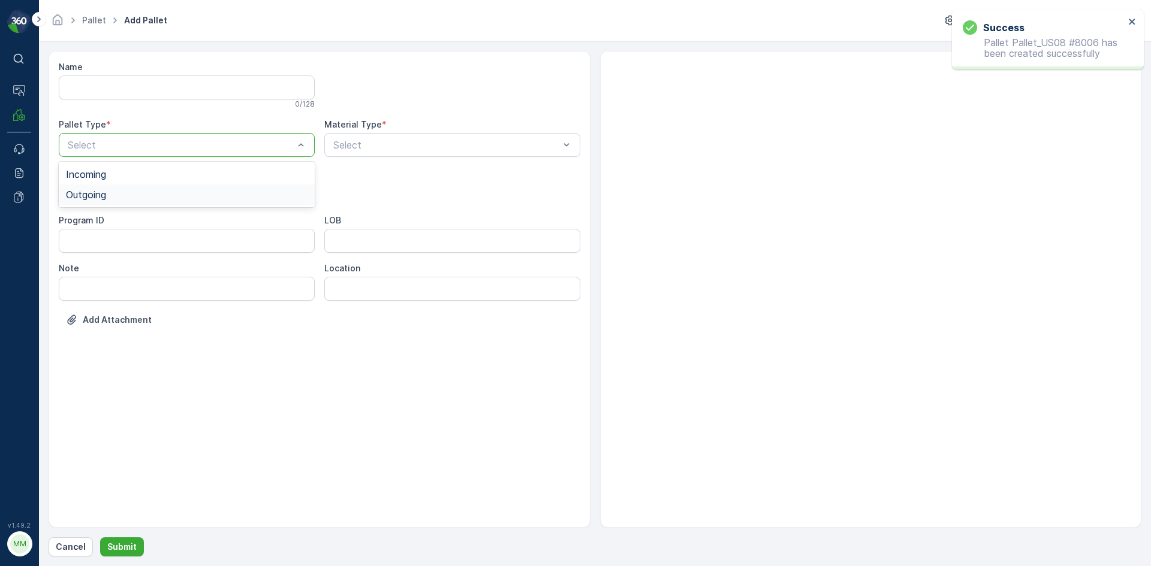
click at [149, 190] on div "Outgoing" at bounding box center [187, 194] width 242 height 11
click at [135, 227] on div "[PERSON_NAME]" at bounding box center [187, 222] width 242 height 11
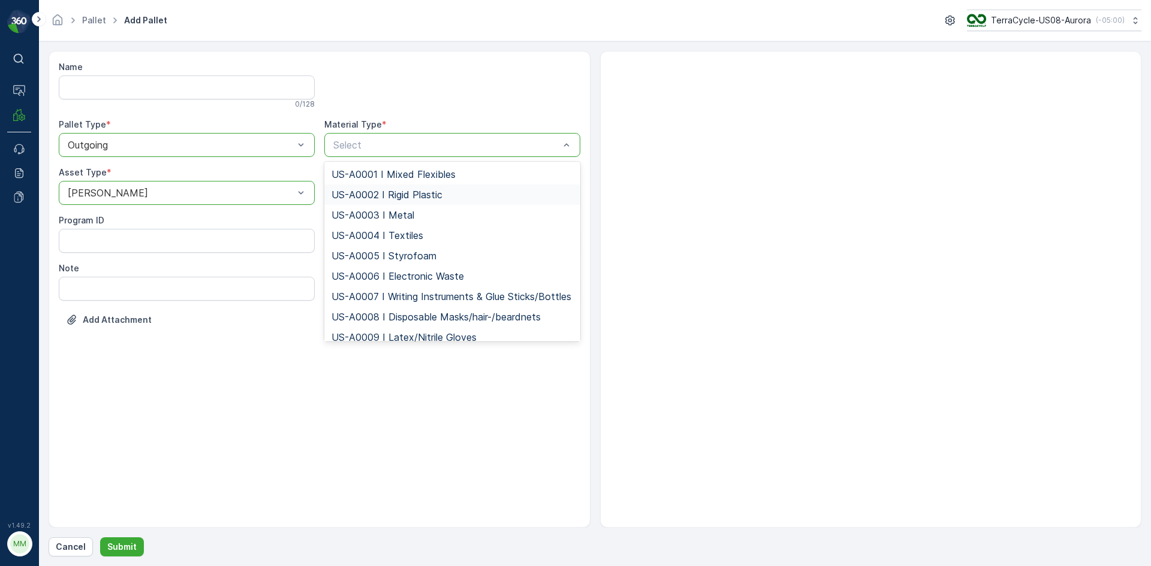
click at [439, 195] on span "US-A0002 I Rigid Plastic" at bounding box center [386, 194] width 111 height 11
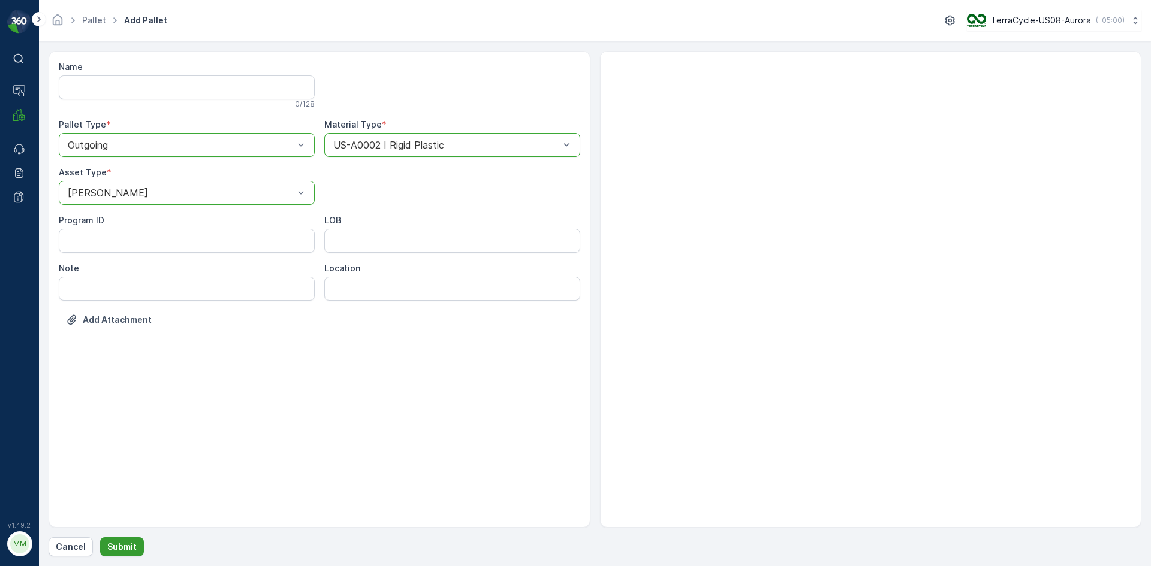
click at [119, 547] on p "Submit" at bounding box center [121, 547] width 29 height 12
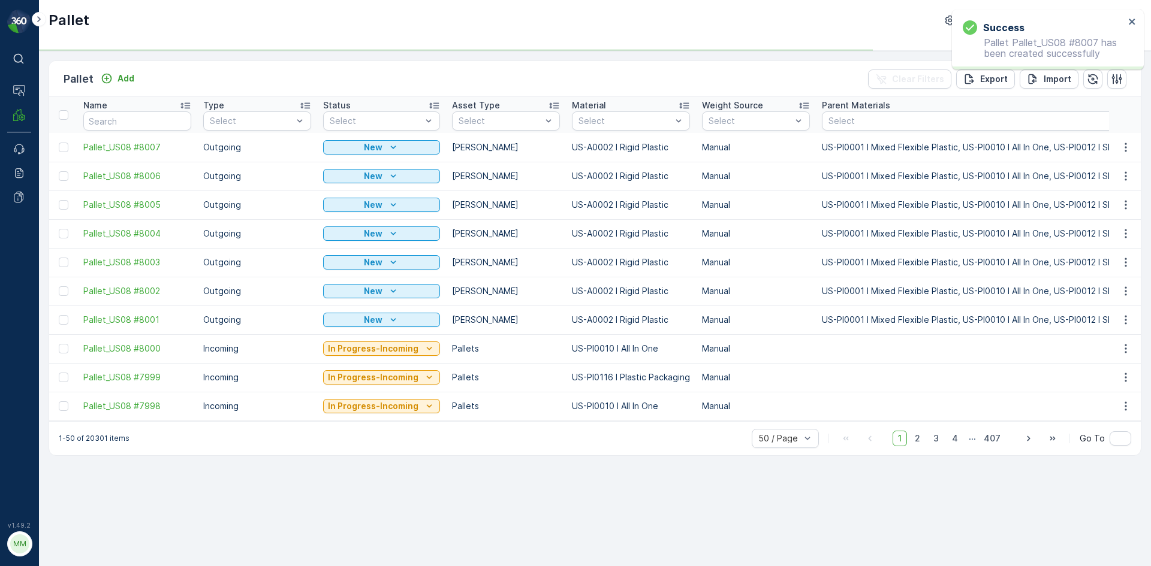
click at [113, 68] on div "Pallet Add Clear Filters Export Import" at bounding box center [594, 79] width 1091 height 36
click at [108, 74] on icon "Add" at bounding box center [107, 79] width 10 height 10
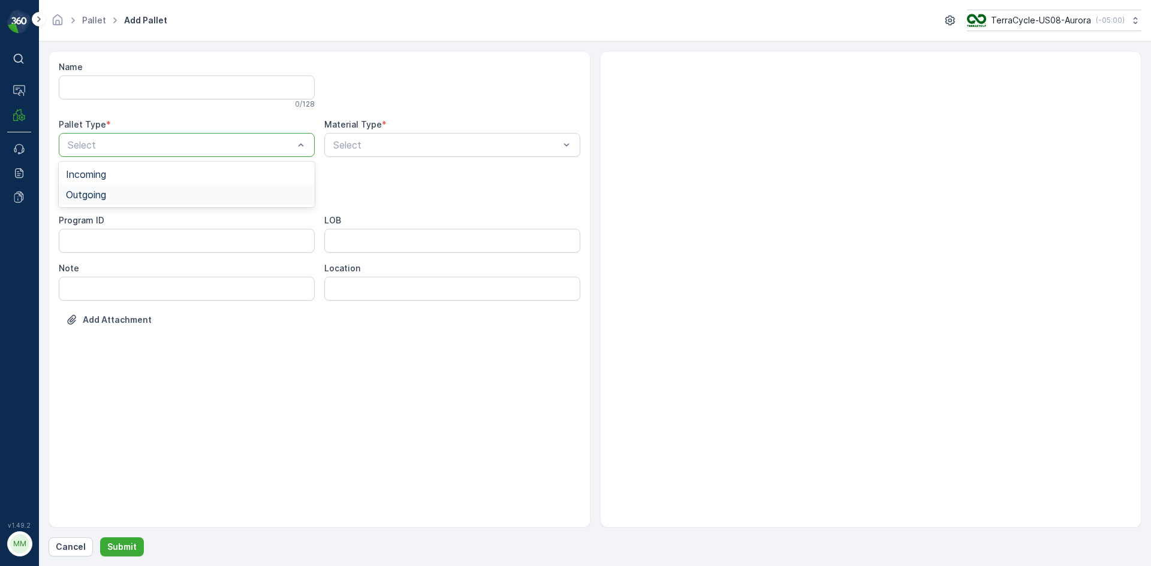
click at [251, 194] on div "Outgoing" at bounding box center [187, 194] width 242 height 11
click at [233, 233] on div "[PERSON_NAME]" at bounding box center [187, 243] width 256 height 20
click at [239, 192] on div at bounding box center [181, 193] width 228 height 11
click at [215, 219] on div "[PERSON_NAME]" at bounding box center [187, 222] width 242 height 11
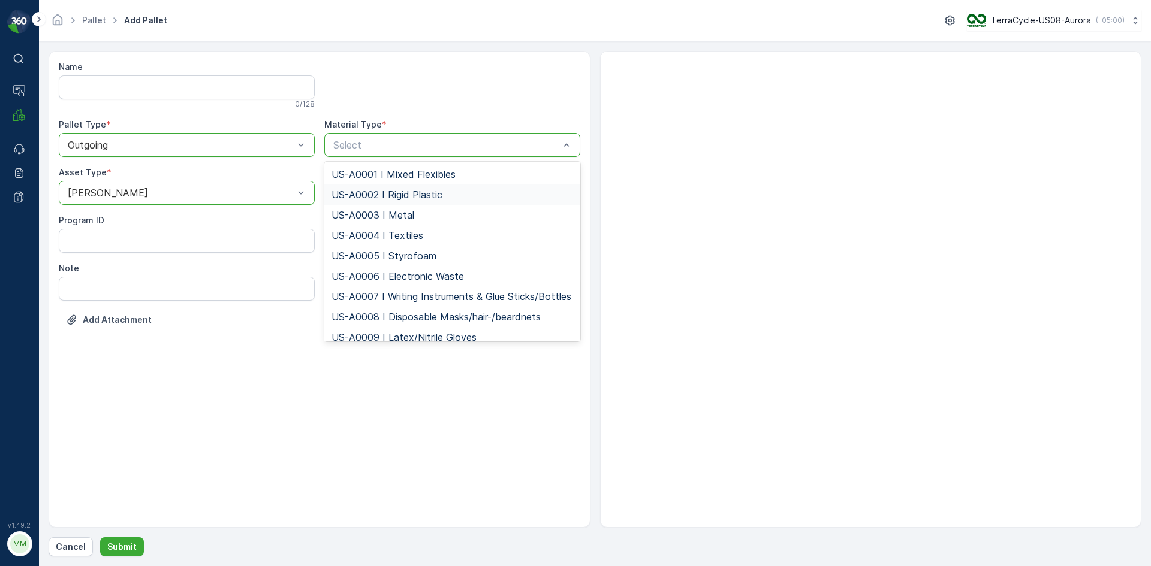
click at [459, 192] on div "US-A0002 I Rigid Plastic" at bounding box center [452, 194] width 242 height 11
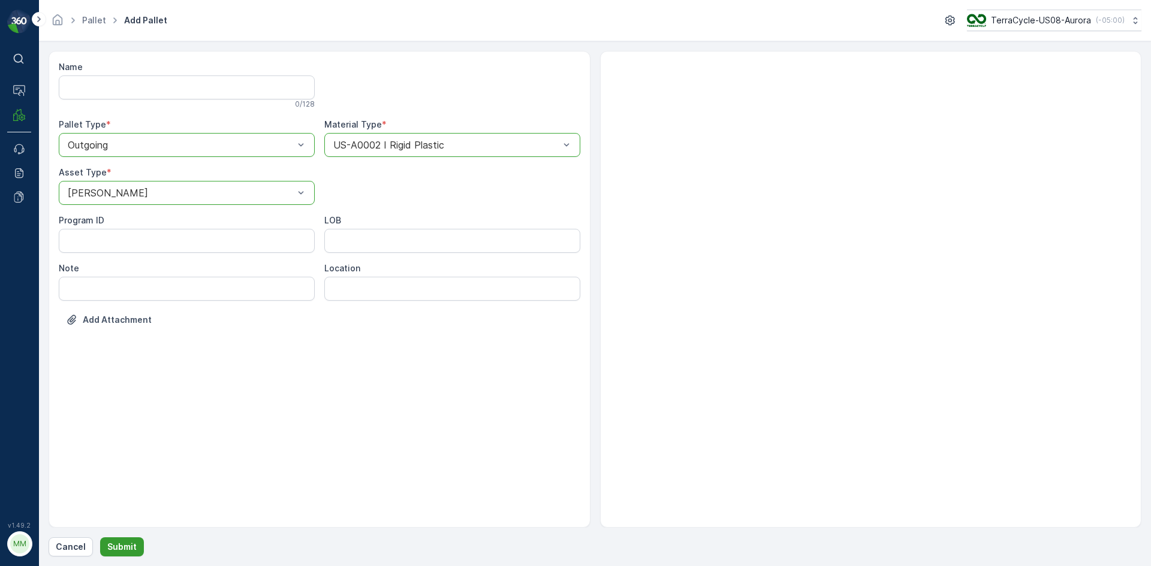
click at [105, 547] on button "Submit" at bounding box center [122, 547] width 44 height 19
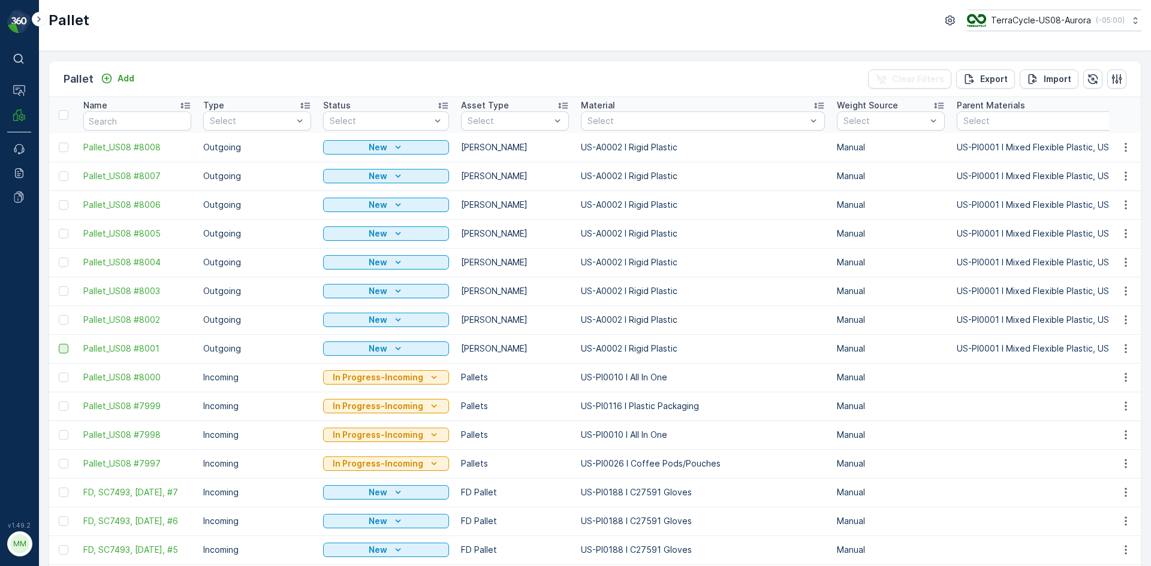
click at [64, 349] on div at bounding box center [64, 349] width 10 height 10
click at [59, 344] on input "checkbox" at bounding box center [59, 344] width 0 height 0
click at [65, 320] on div at bounding box center [64, 320] width 10 height 10
click at [59, 315] on input "checkbox" at bounding box center [59, 315] width 0 height 0
click at [65, 291] on div at bounding box center [64, 291] width 10 height 10
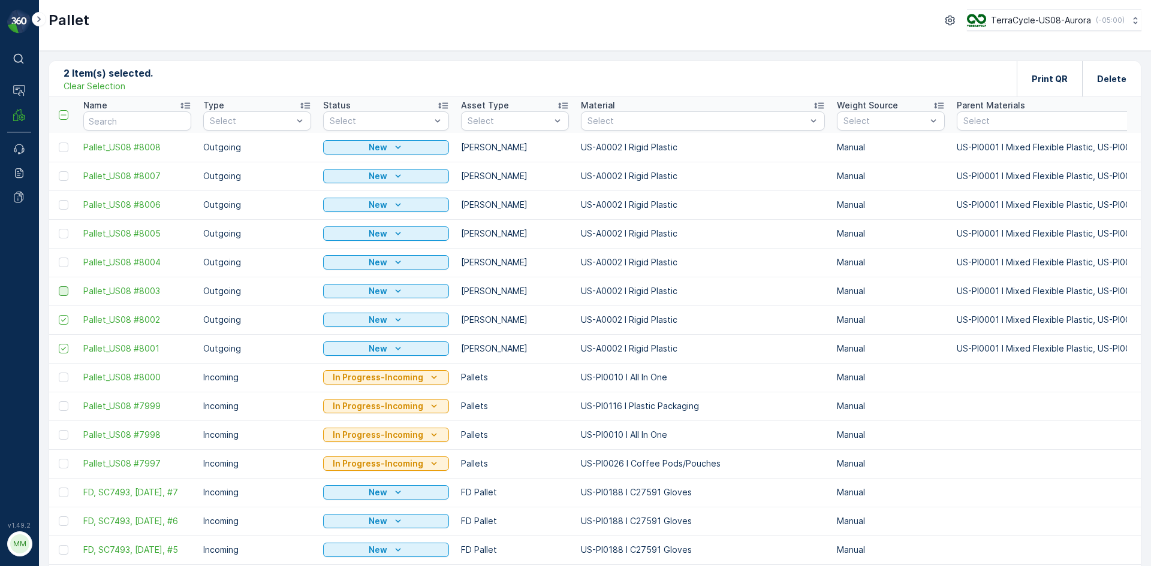
click at [59, 286] on input "checkbox" at bounding box center [59, 286] width 0 height 0
click at [60, 262] on div at bounding box center [64, 263] width 10 height 10
click at [59, 258] on input "checkbox" at bounding box center [59, 258] width 0 height 0
click at [63, 236] on div at bounding box center [64, 234] width 10 height 10
click at [59, 229] on input "checkbox" at bounding box center [59, 229] width 0 height 0
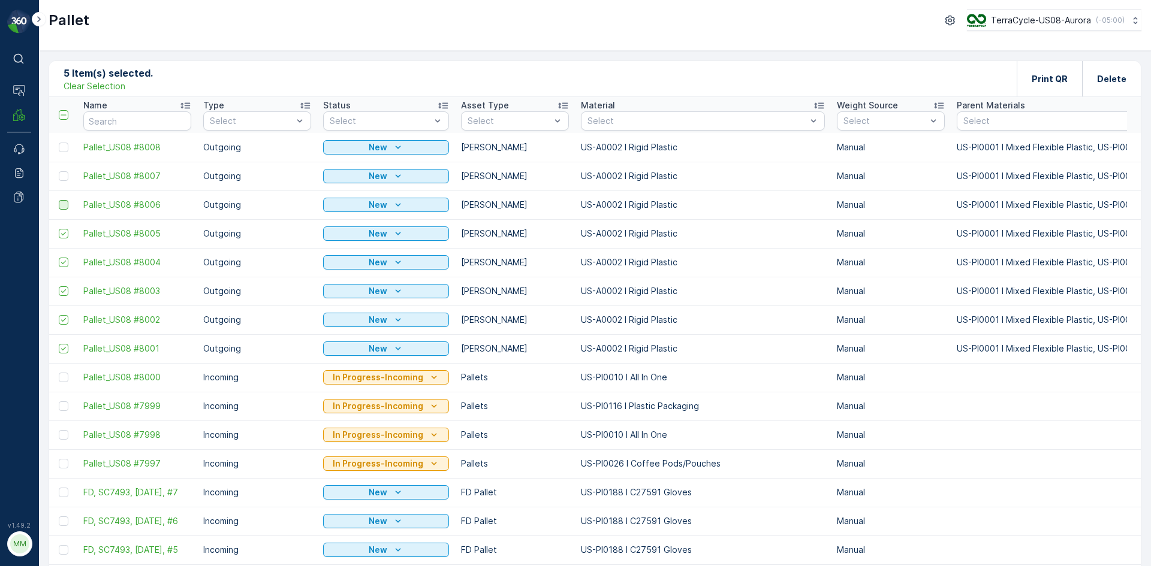
click at [62, 208] on div at bounding box center [64, 205] width 10 height 10
click at [59, 200] on input "checkbox" at bounding box center [59, 200] width 0 height 0
click at [65, 176] on div at bounding box center [64, 176] width 10 height 10
click at [59, 171] on input "checkbox" at bounding box center [59, 171] width 0 height 0
click at [66, 147] on div at bounding box center [64, 148] width 10 height 10
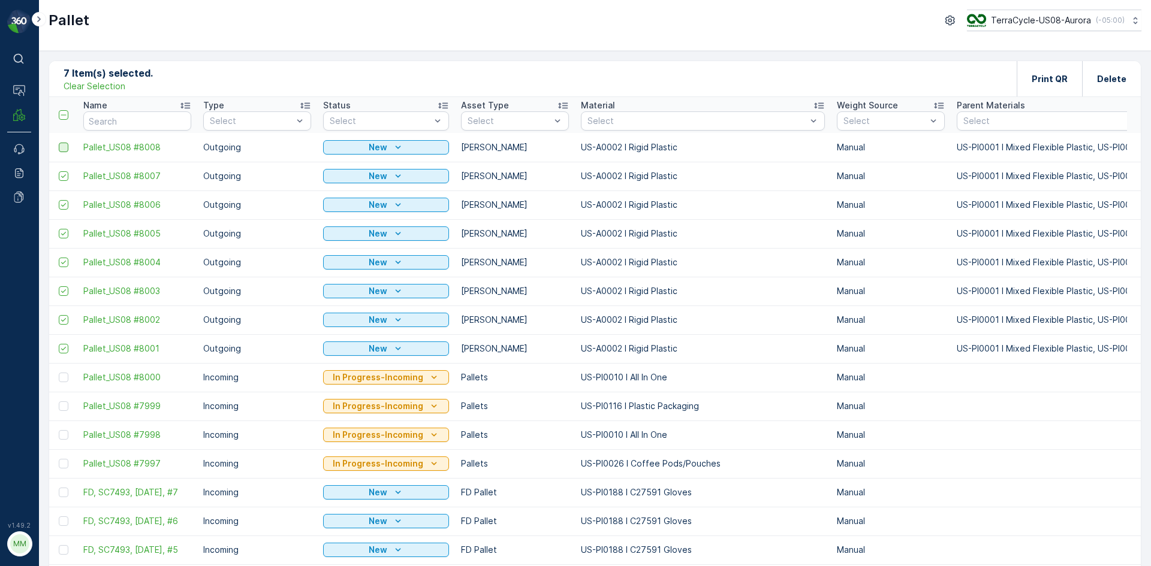
click at [59, 143] on input "checkbox" at bounding box center [59, 143] width 0 height 0
click at [1033, 75] on p "Print QR" at bounding box center [1049, 79] width 36 height 12
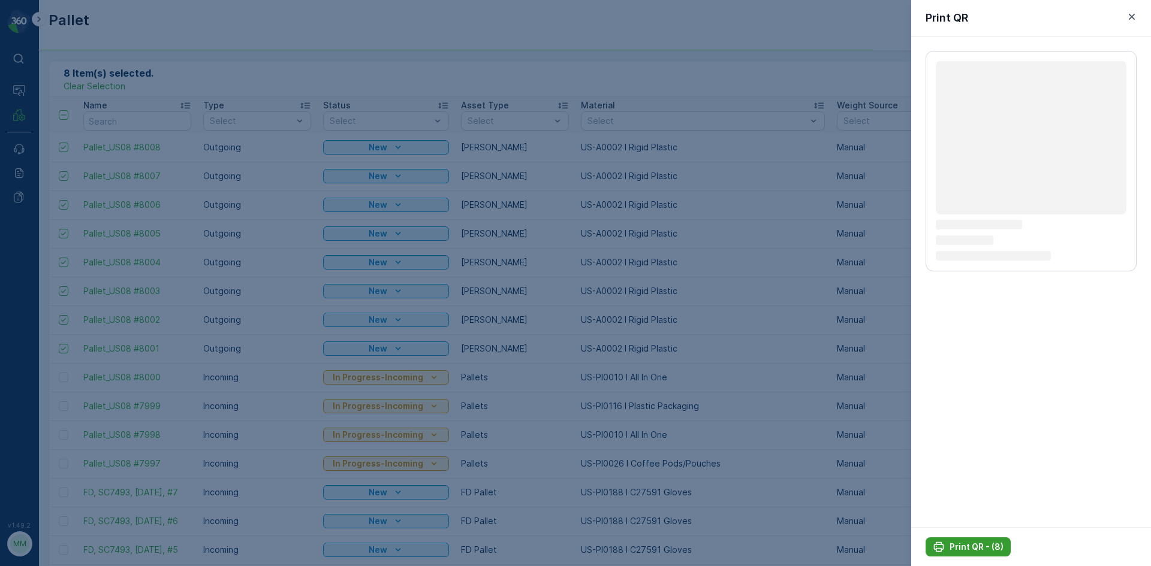
click at [955, 547] on p "Print QR - (8)" at bounding box center [976, 547] width 54 height 12
click at [954, 547] on p "Print QR - (8)" at bounding box center [976, 547] width 54 height 12
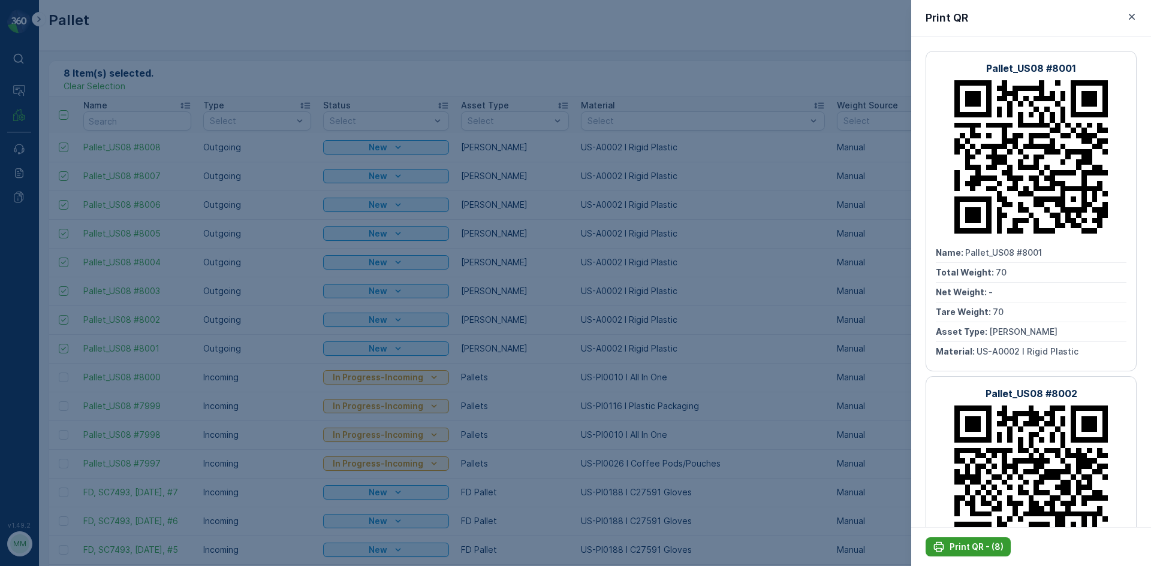
click at [954, 547] on p "Print QR - (8)" at bounding box center [976, 547] width 54 height 12
click at [1129, 15] on icon "button" at bounding box center [1132, 17] width 6 height 6
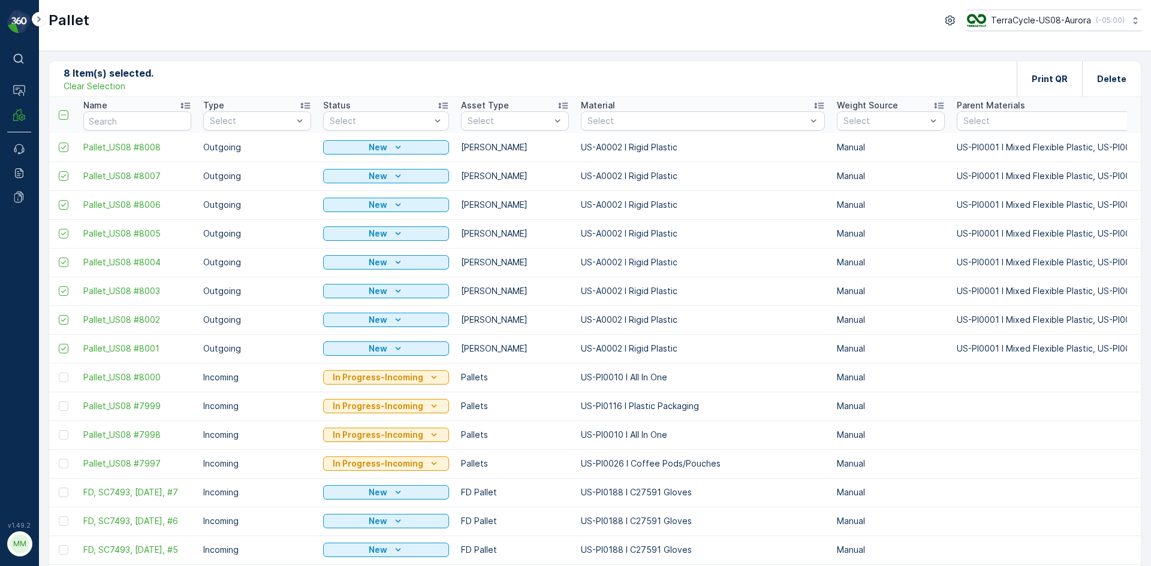
click at [101, 86] on p "Clear Selection" at bounding box center [95, 86] width 62 height 12
click at [120, 74] on p "Add" at bounding box center [125, 79] width 17 height 12
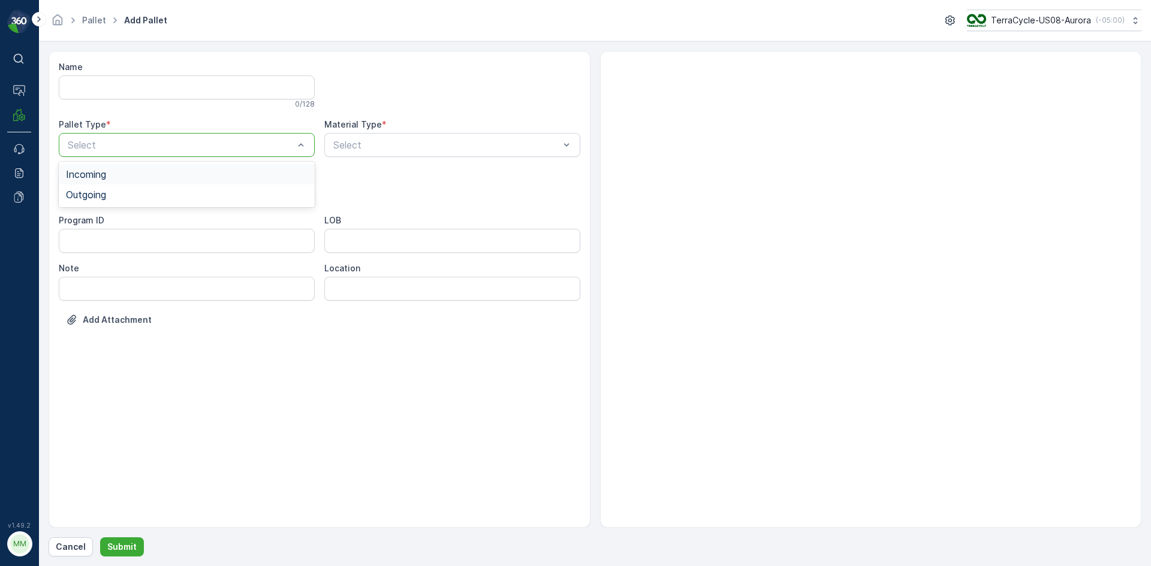
click at [271, 153] on div "Select" at bounding box center [187, 145] width 256 height 24
click at [252, 189] on div "Outgoing" at bounding box center [187, 194] width 242 height 11
click at [252, 230] on div "[PERSON_NAME]" at bounding box center [187, 222] width 256 height 20
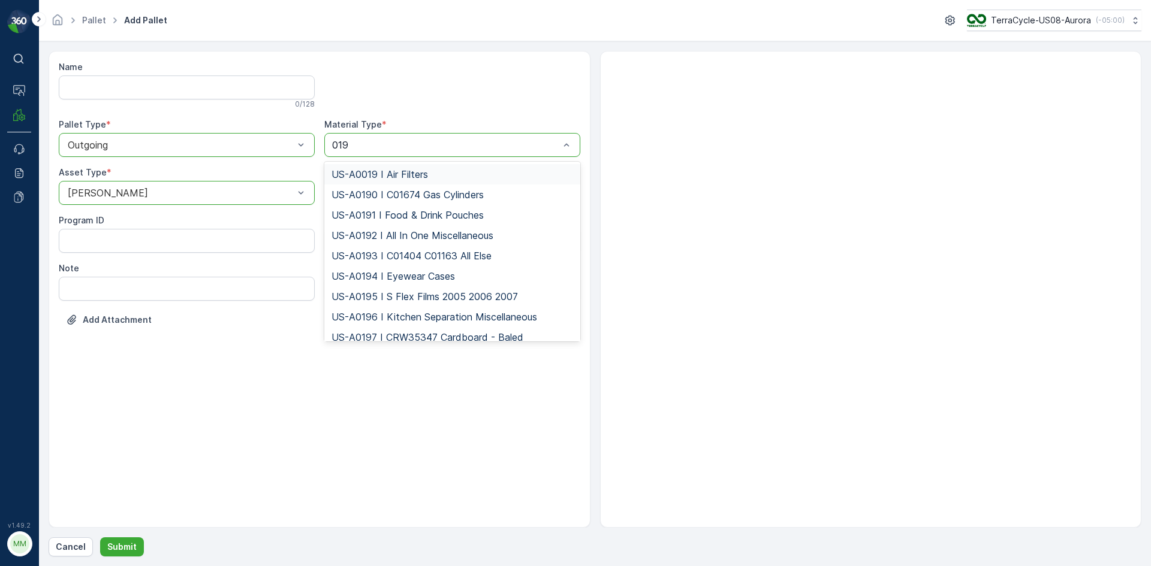
type input "0192"
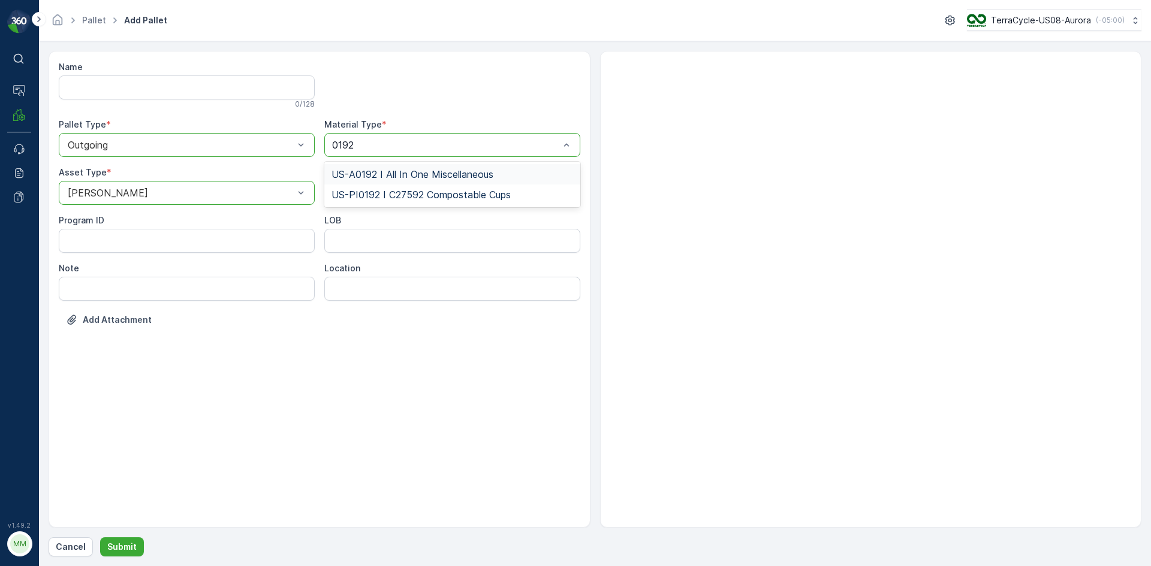
click at [407, 171] on span "US-A0192 I All In One Miscellaneous" at bounding box center [412, 174] width 162 height 11
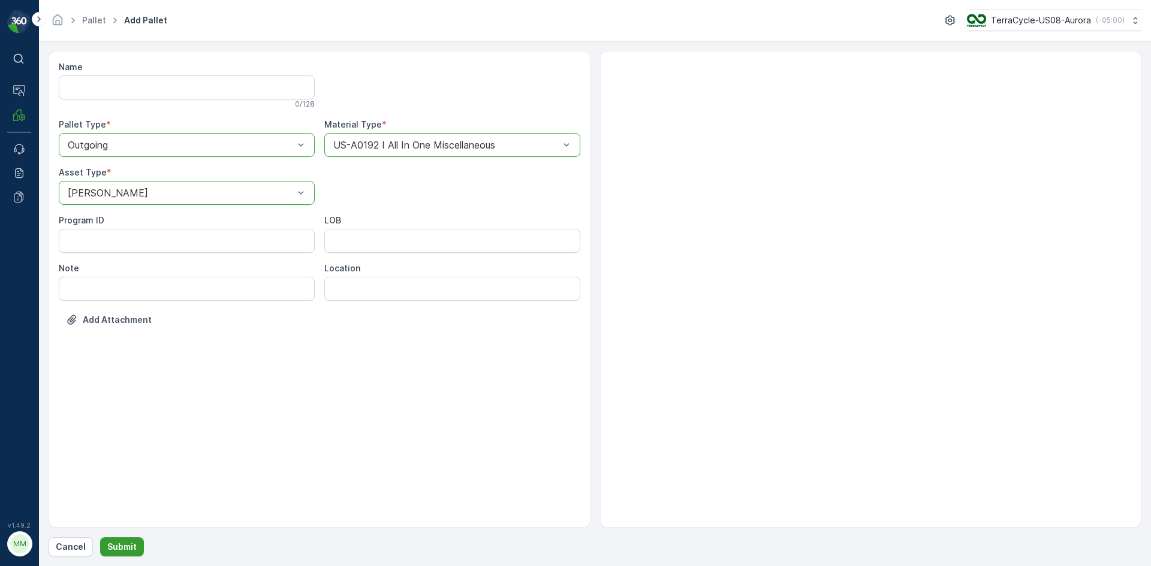
click at [127, 545] on p "Submit" at bounding box center [121, 547] width 29 height 12
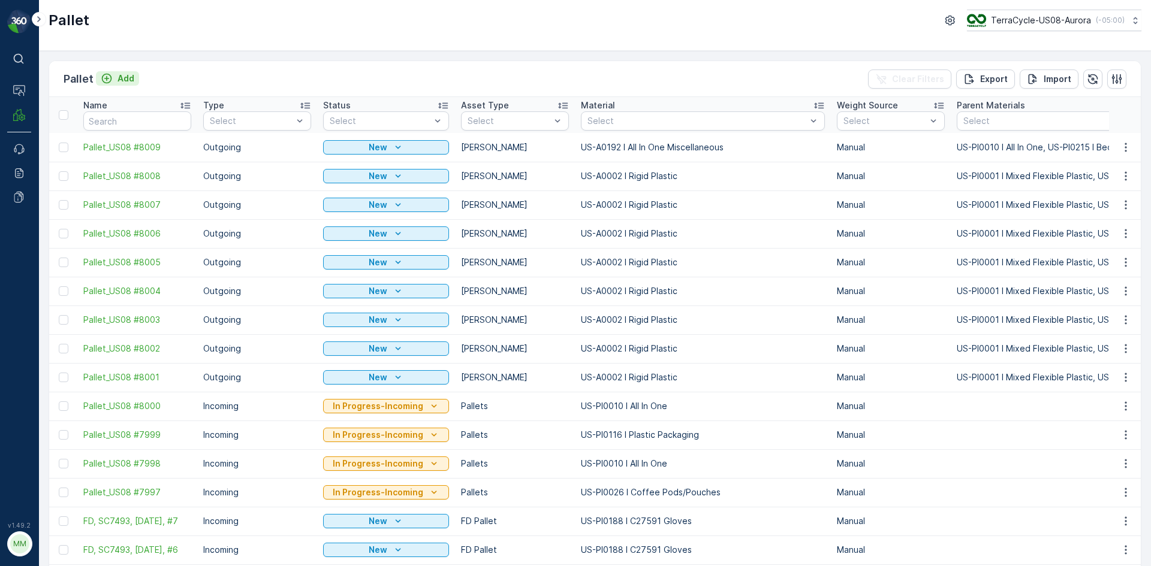
click at [126, 80] on p "Add" at bounding box center [125, 79] width 17 height 12
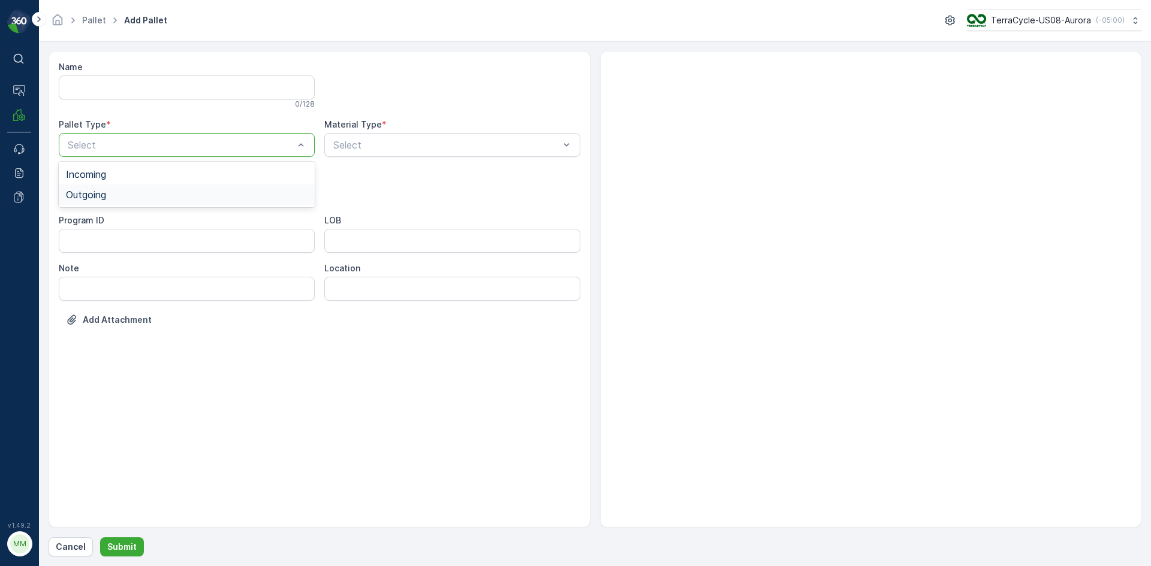
click at [164, 198] on div "Outgoing" at bounding box center [187, 194] width 242 height 11
click at [155, 220] on div "[PERSON_NAME]" at bounding box center [187, 222] width 242 height 11
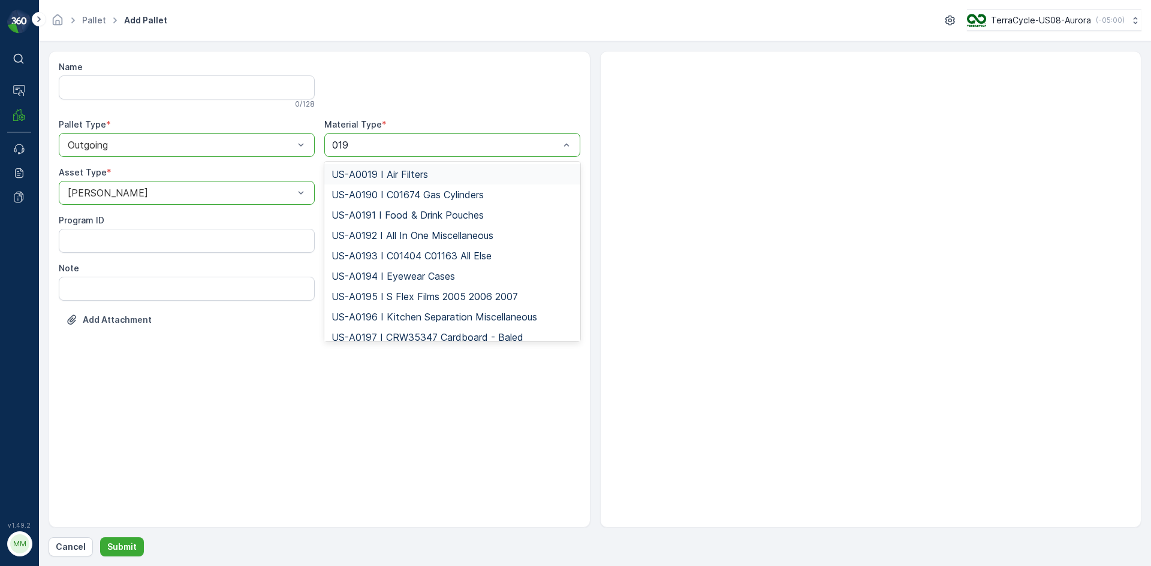
type input "0192"
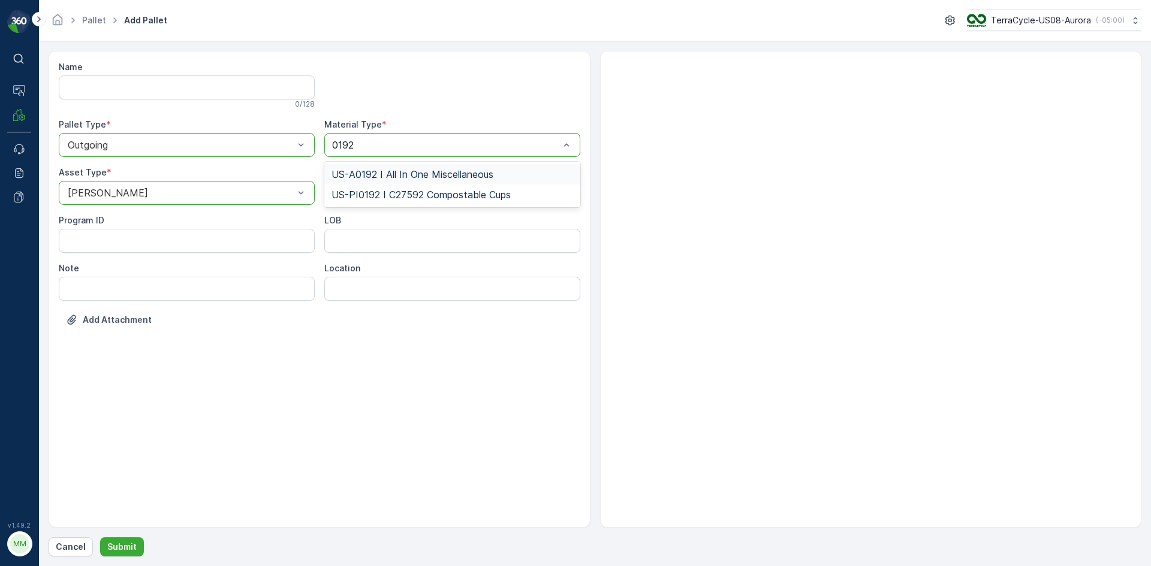
click at [402, 169] on span "US-A0192 I All In One Miscellaneous" at bounding box center [412, 174] width 162 height 11
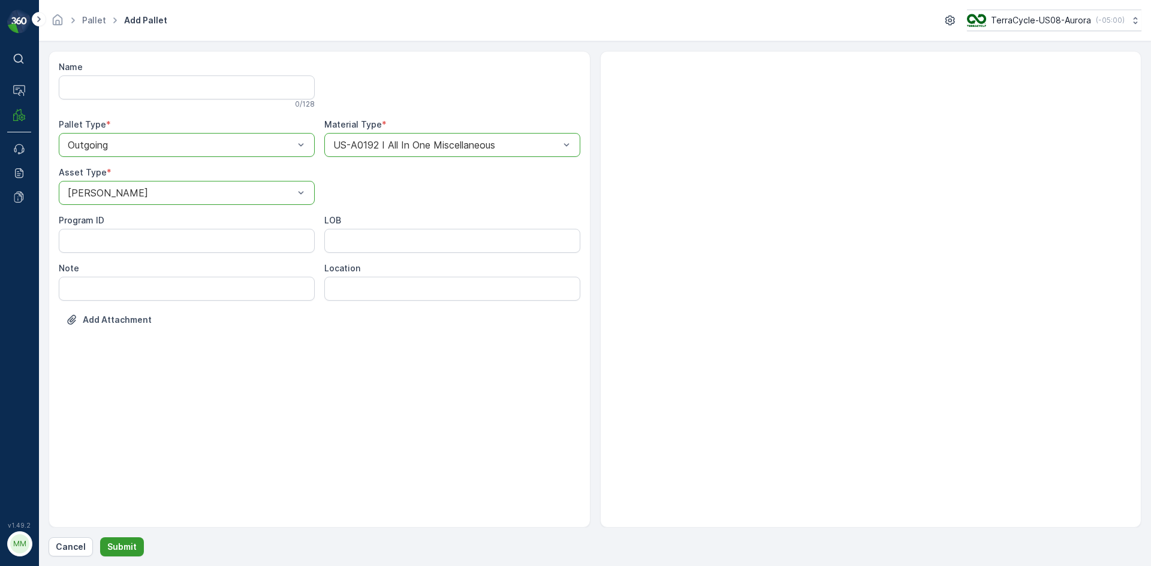
click at [136, 542] on button "Submit" at bounding box center [122, 547] width 44 height 19
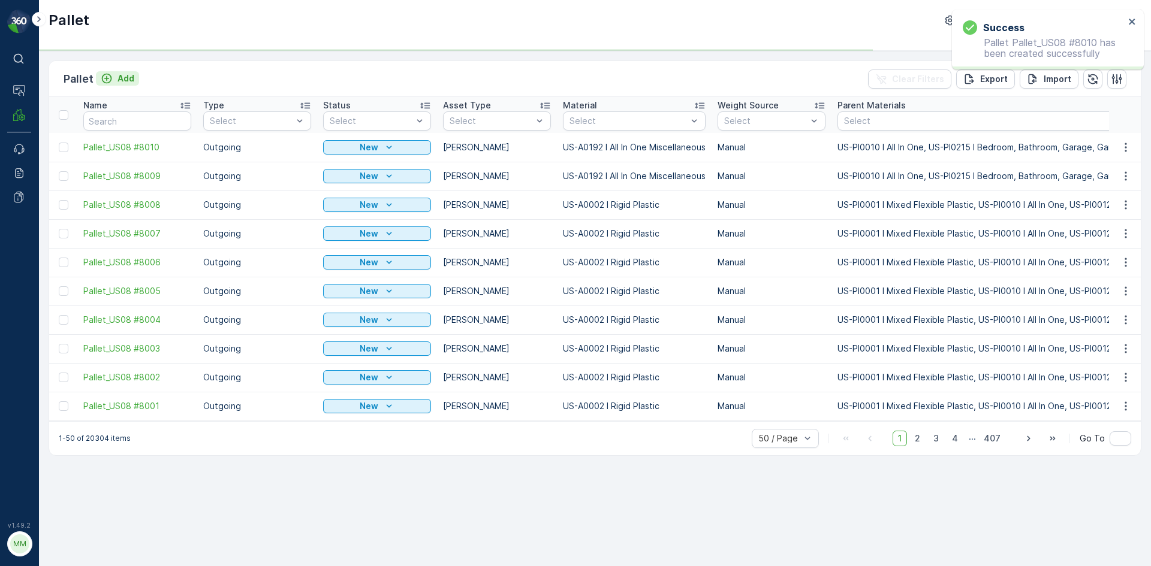
click at [122, 79] on p "Add" at bounding box center [125, 79] width 17 height 12
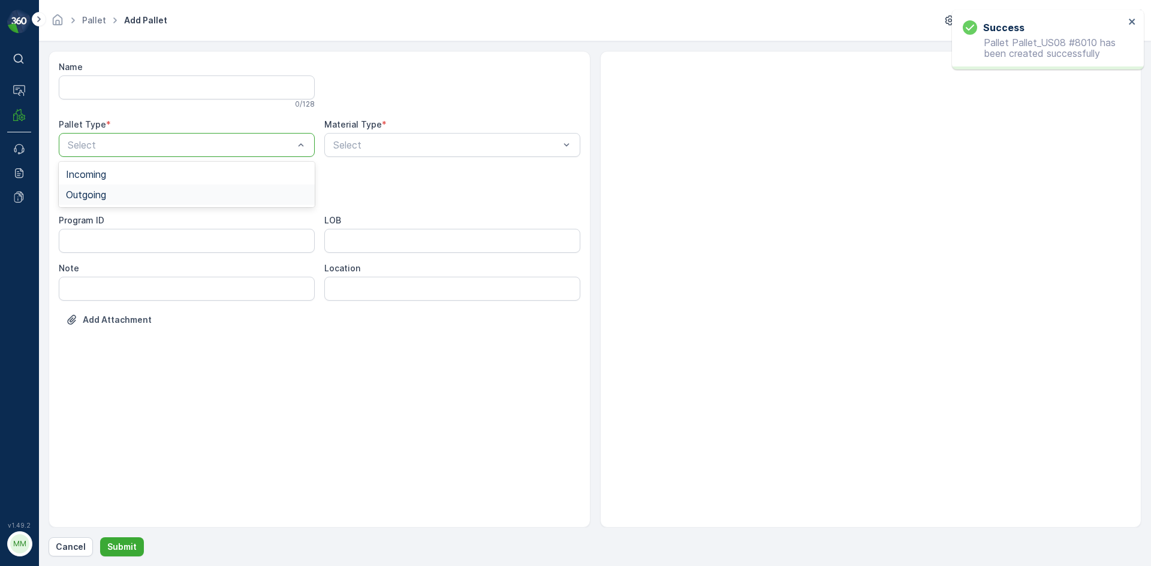
click at [133, 195] on div "Outgoing" at bounding box center [187, 194] width 242 height 11
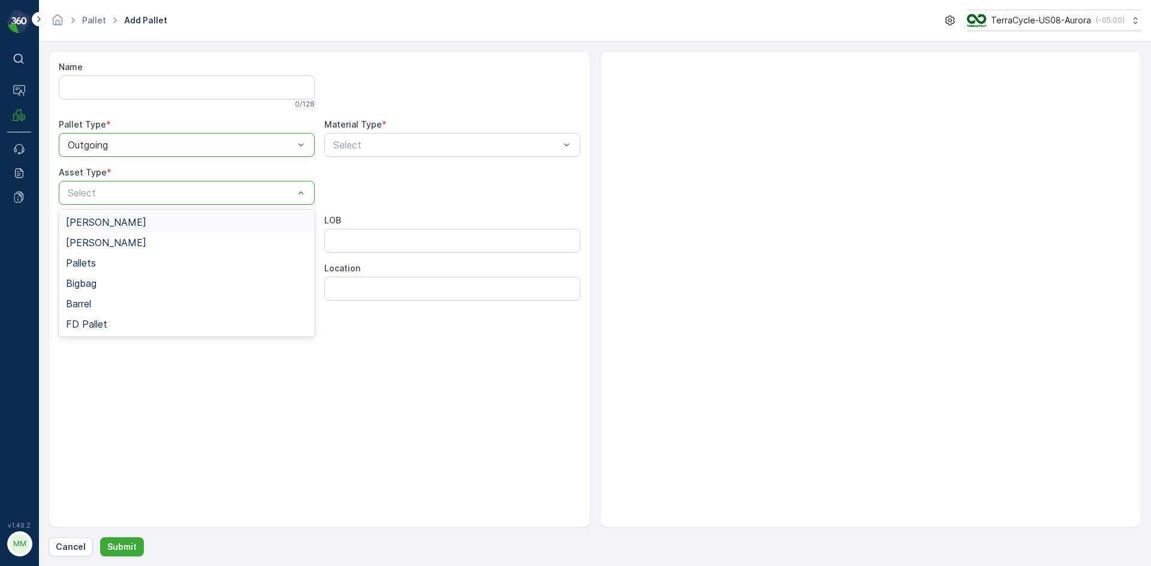
click at [121, 218] on div "[PERSON_NAME]" at bounding box center [187, 222] width 242 height 11
click at [517, 137] on div "Select" at bounding box center [452, 145] width 256 height 24
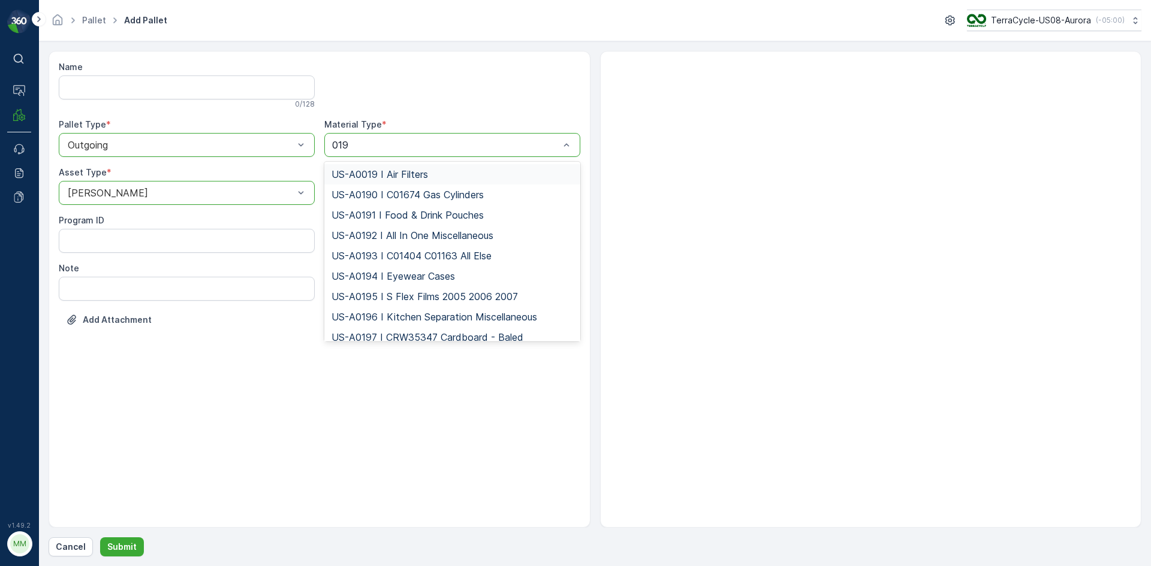
type input "0192"
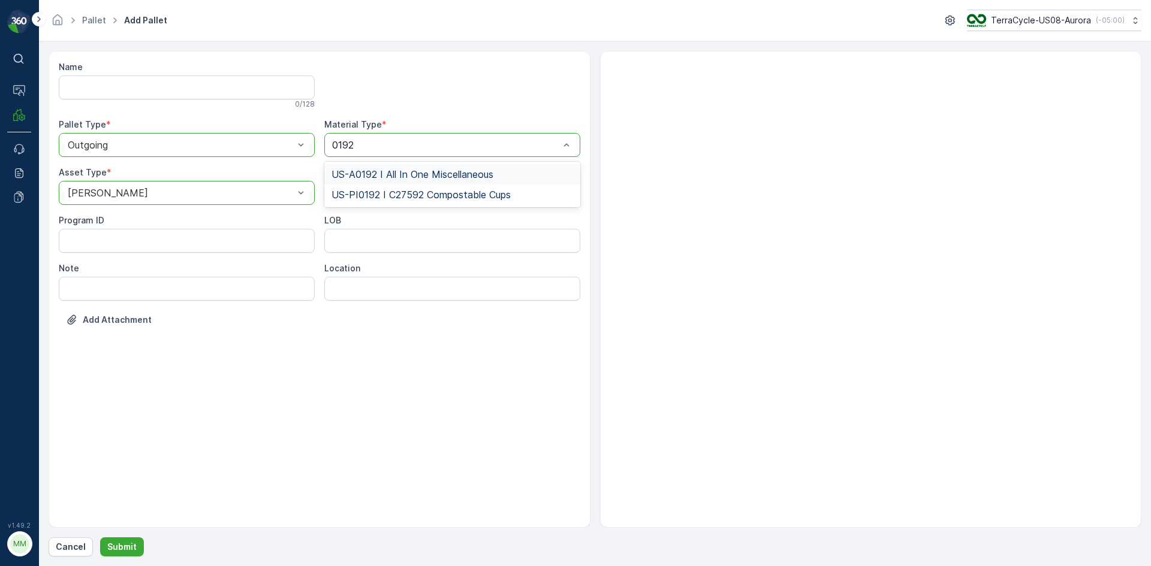
click at [477, 178] on span "US-A0192 I All In One Miscellaneous" at bounding box center [412, 174] width 162 height 11
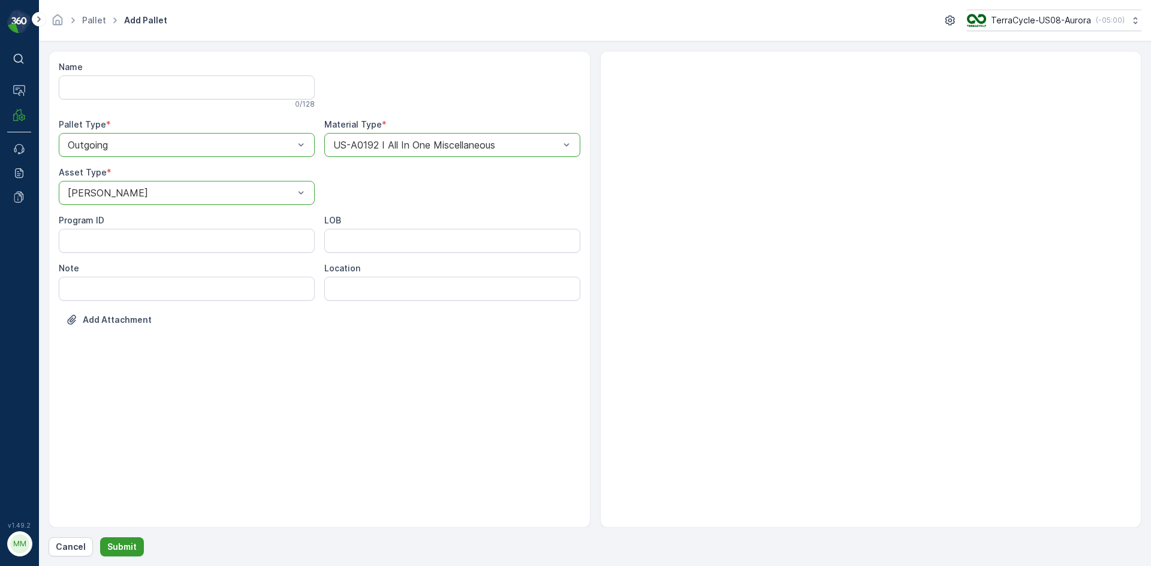
click at [132, 544] on p "Submit" at bounding box center [121, 547] width 29 height 12
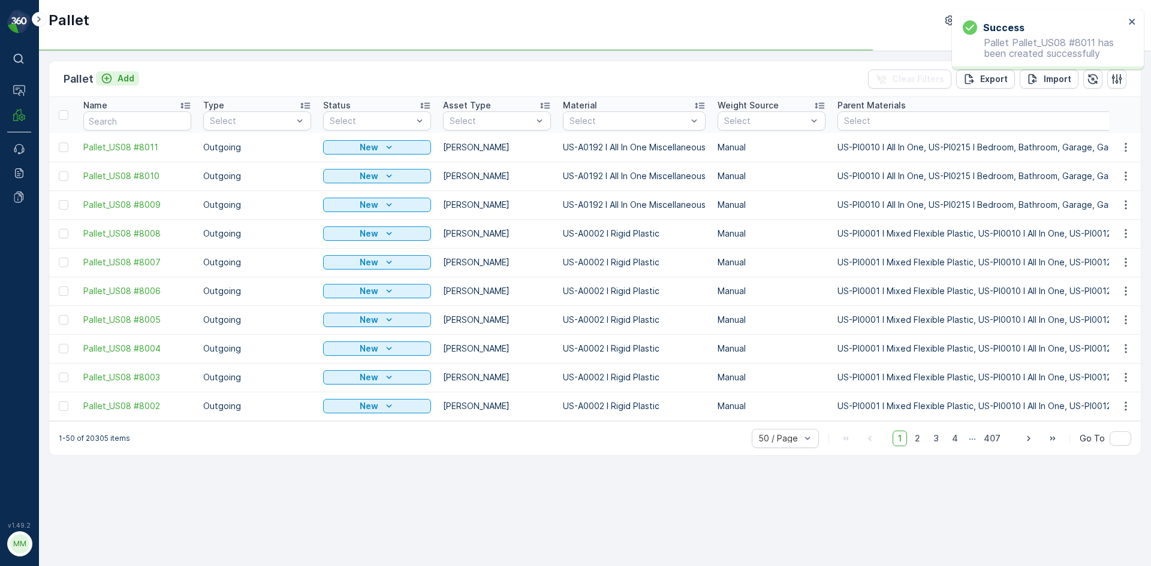
click at [119, 76] on p "Add" at bounding box center [125, 79] width 17 height 12
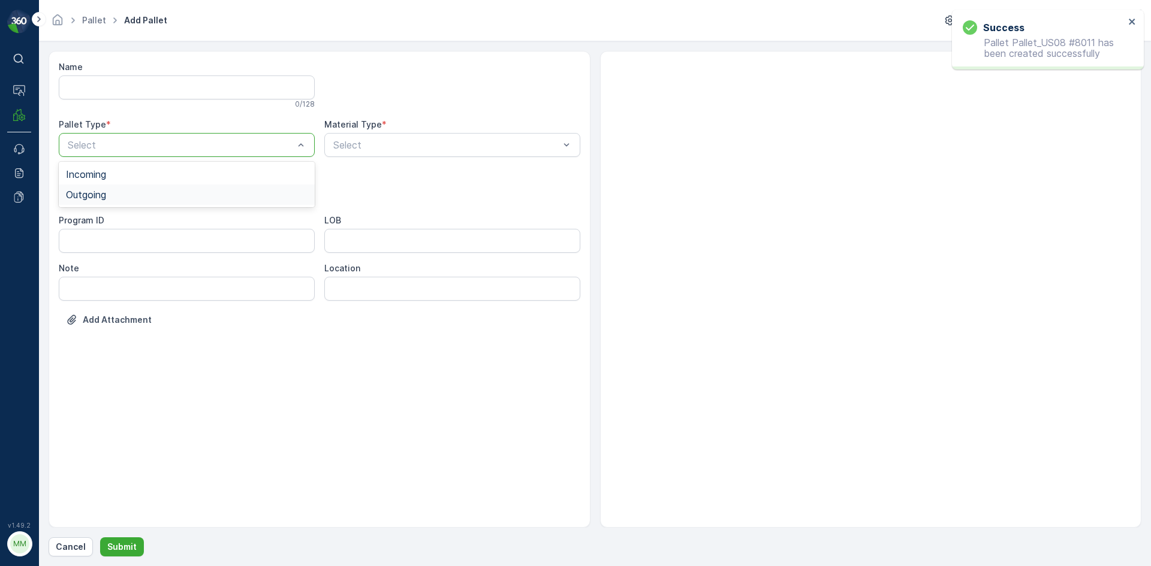
click at [131, 193] on div "Outgoing" at bounding box center [187, 194] width 242 height 11
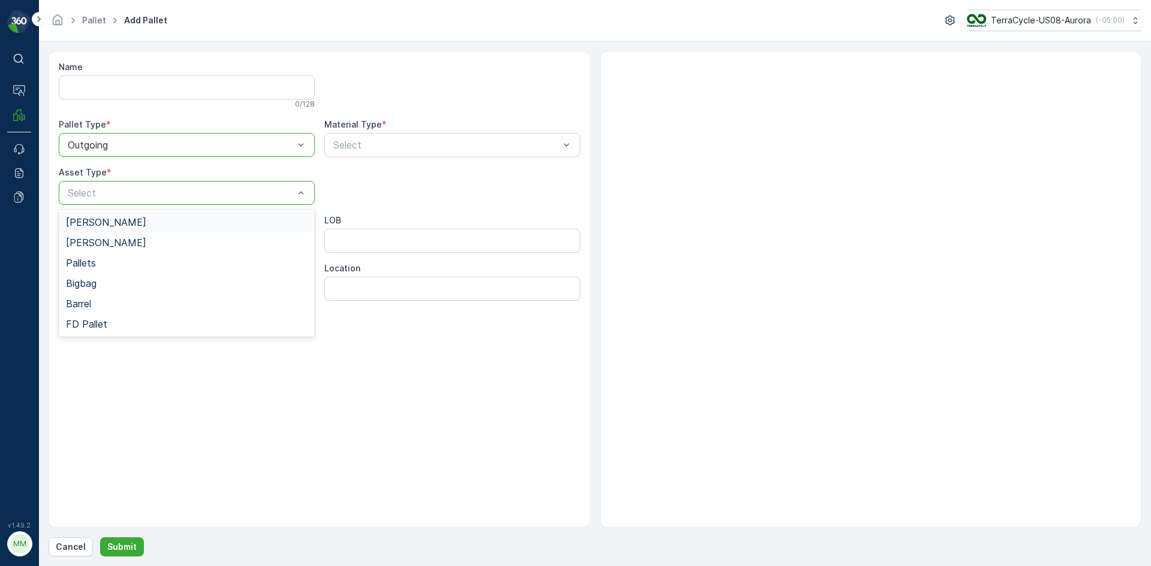
click at [123, 225] on div "[PERSON_NAME]" at bounding box center [187, 222] width 242 height 11
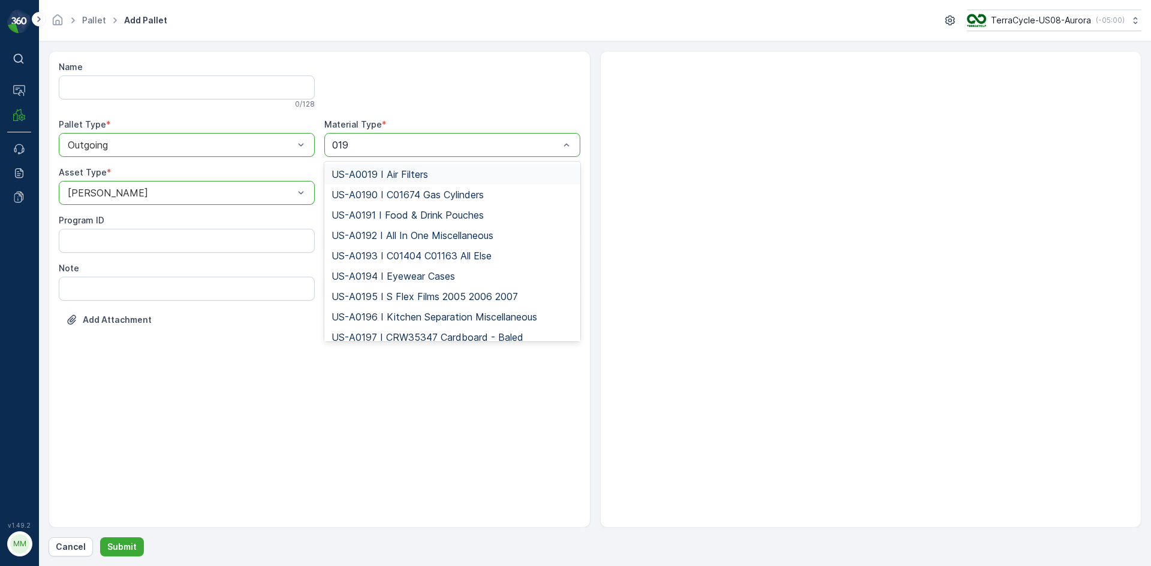
type input "0192"
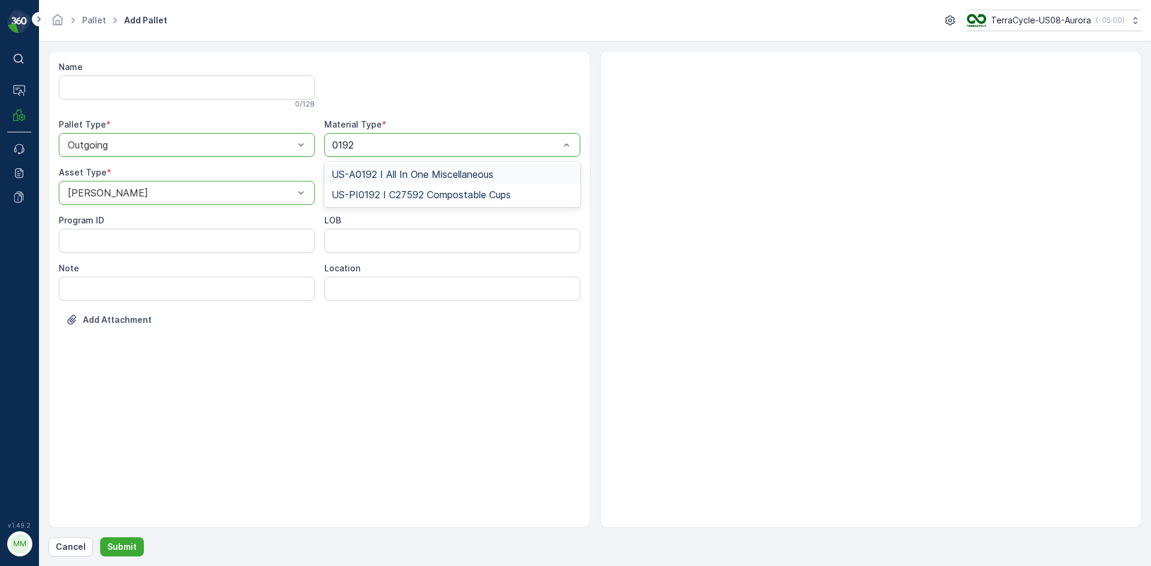
click at [476, 173] on span "US-A0192 I All In One Miscellaneous" at bounding box center [412, 174] width 162 height 11
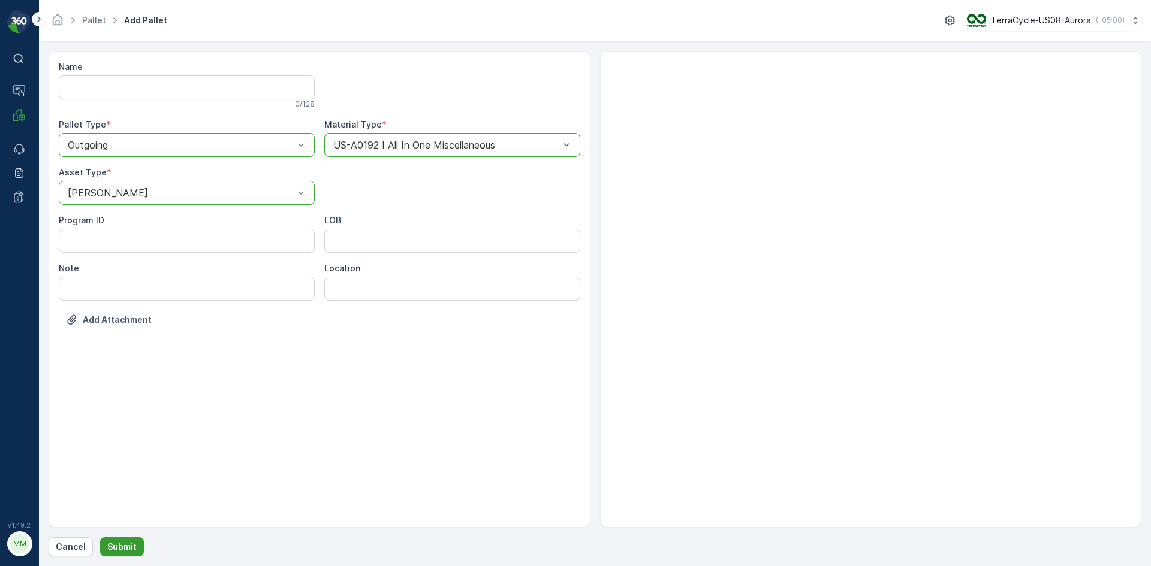
click at [128, 542] on button "Submit" at bounding box center [122, 547] width 44 height 19
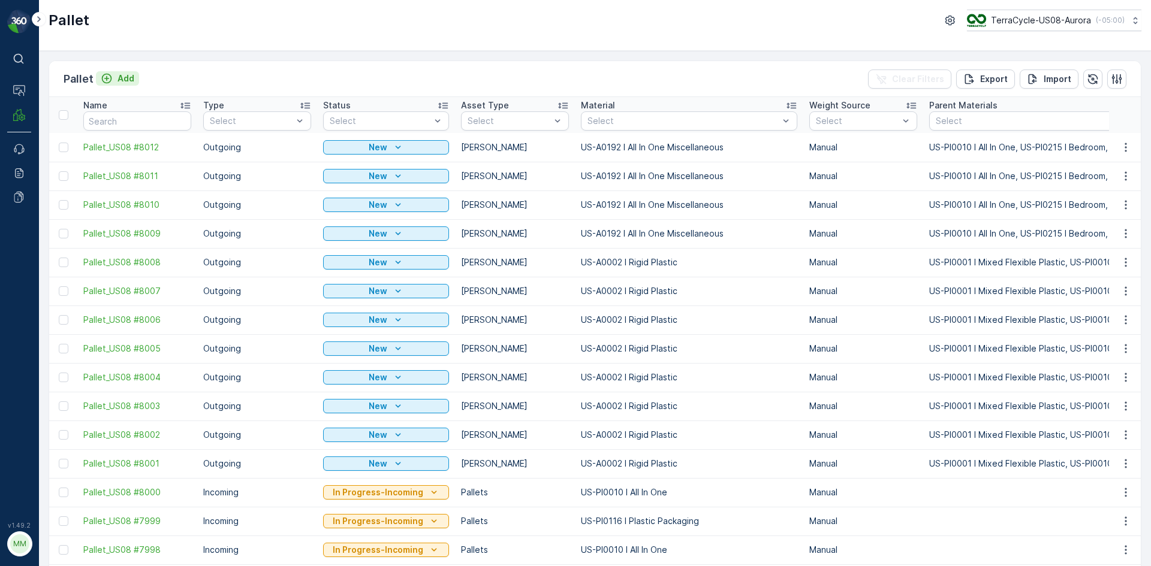
click at [134, 77] on button "Add" at bounding box center [117, 78] width 43 height 14
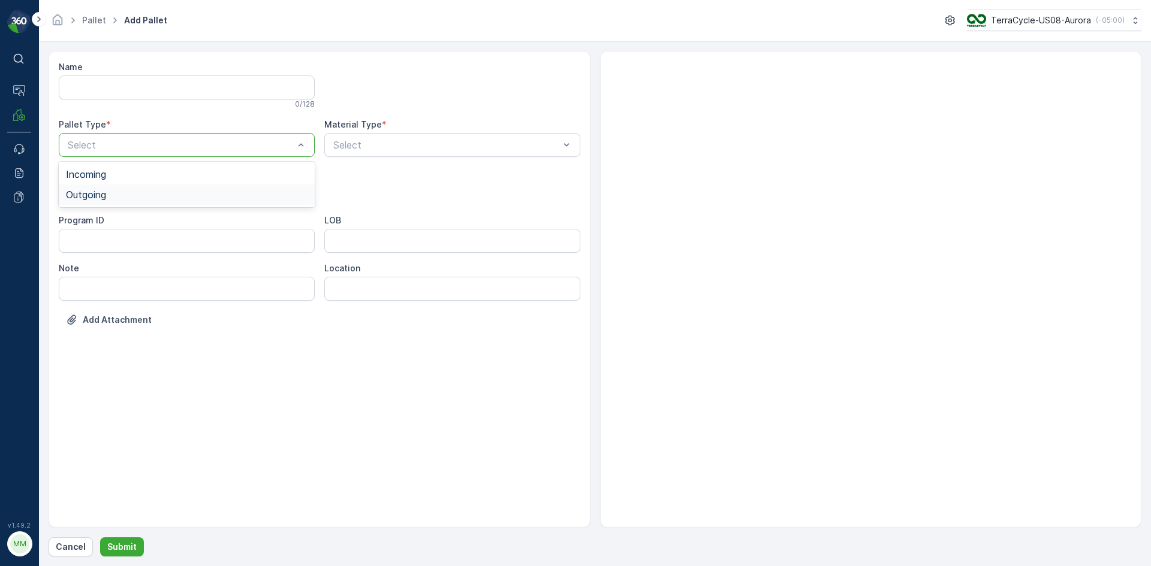
click at [119, 204] on div "Outgoing" at bounding box center [187, 195] width 256 height 20
click at [114, 217] on div "[PERSON_NAME]" at bounding box center [187, 222] width 242 height 11
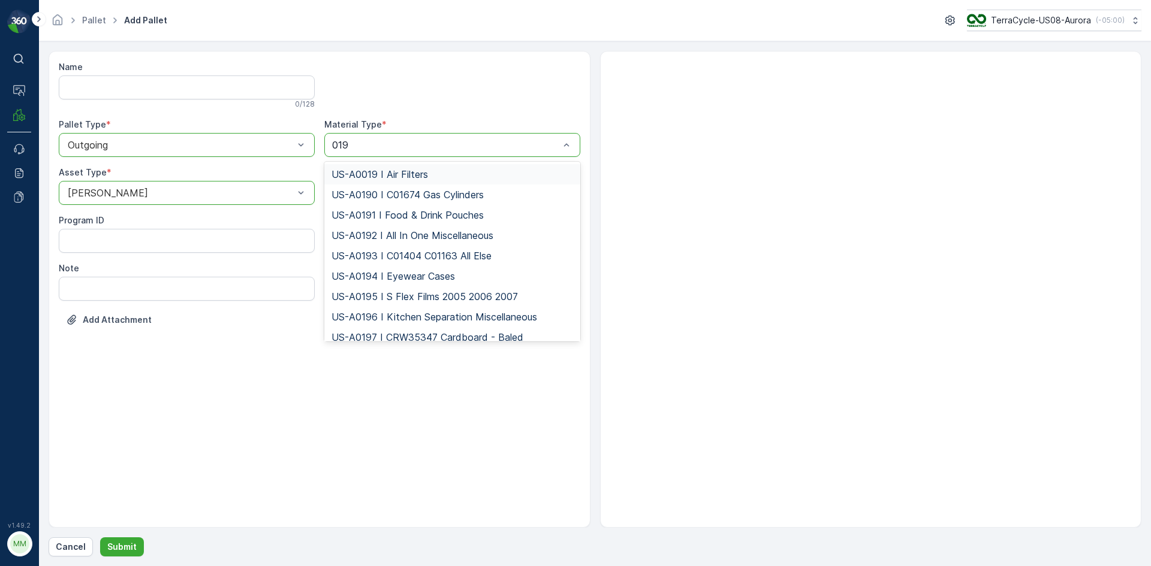
type input "0192"
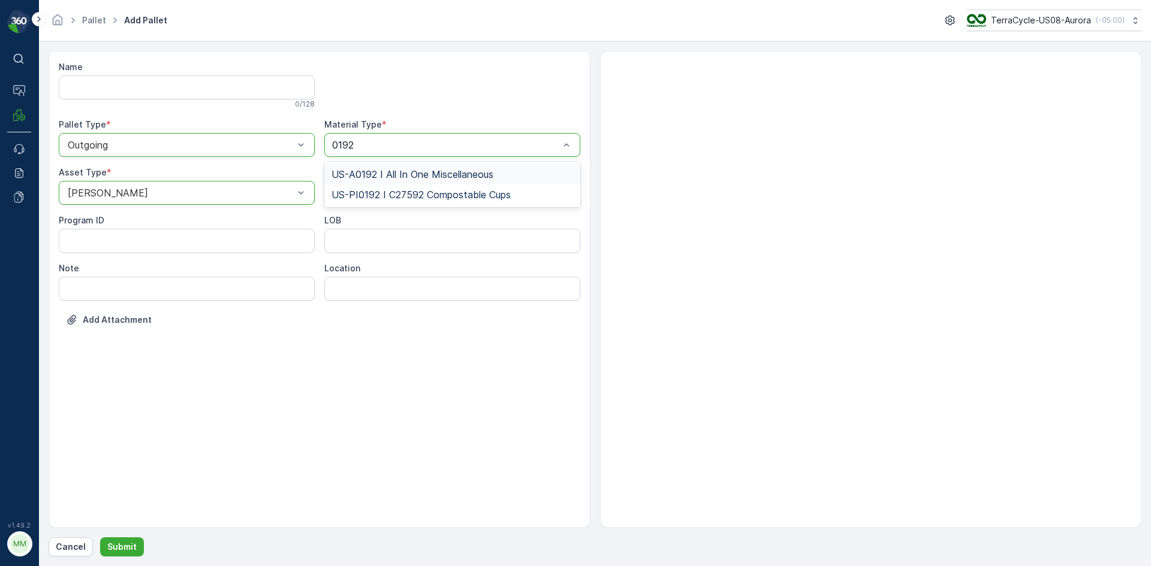
click at [425, 167] on div "US-A0192 I All In One Miscellaneous" at bounding box center [452, 174] width 256 height 20
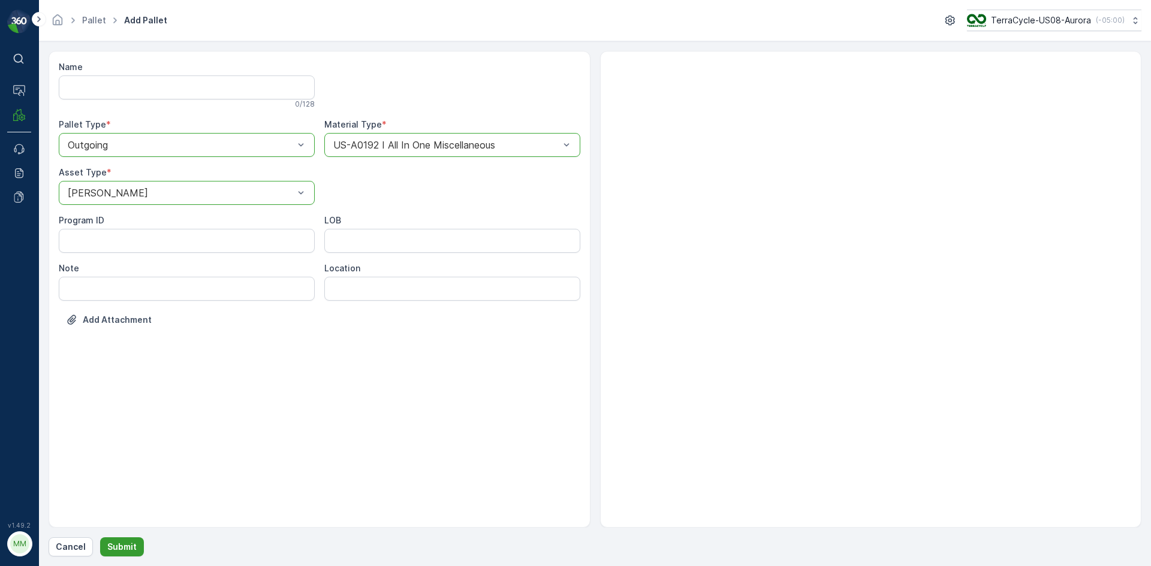
click at [128, 545] on p "Submit" at bounding box center [121, 547] width 29 height 12
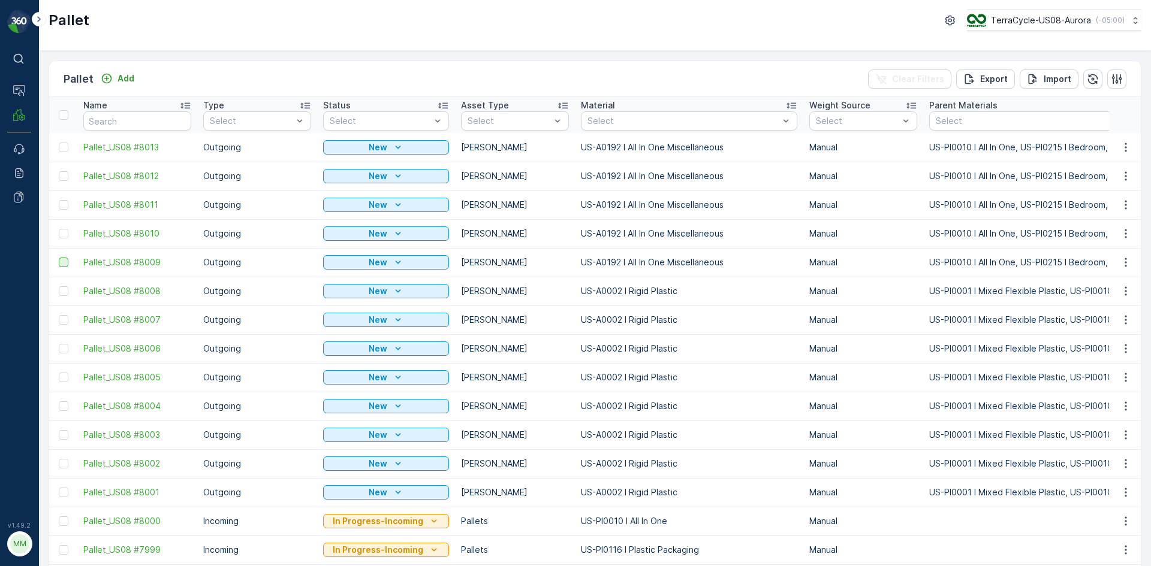
click at [64, 263] on div at bounding box center [64, 263] width 10 height 10
click at [59, 258] on input "checkbox" at bounding box center [59, 258] width 0 height 0
click at [61, 235] on div at bounding box center [64, 234] width 10 height 10
click at [59, 229] on input "checkbox" at bounding box center [59, 229] width 0 height 0
click at [65, 205] on div at bounding box center [64, 205] width 10 height 10
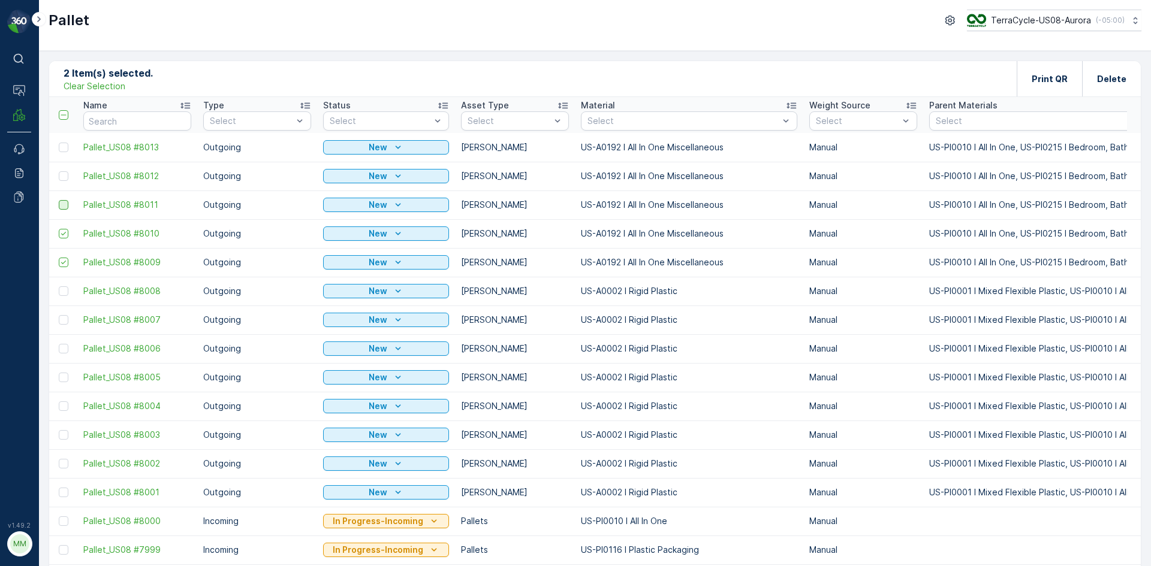
click at [59, 200] on input "checkbox" at bounding box center [59, 200] width 0 height 0
click at [67, 174] on div at bounding box center [64, 176] width 10 height 10
click at [59, 171] on input "checkbox" at bounding box center [59, 171] width 0 height 0
click at [65, 148] on div at bounding box center [64, 148] width 10 height 10
click at [59, 143] on input "checkbox" at bounding box center [59, 143] width 0 height 0
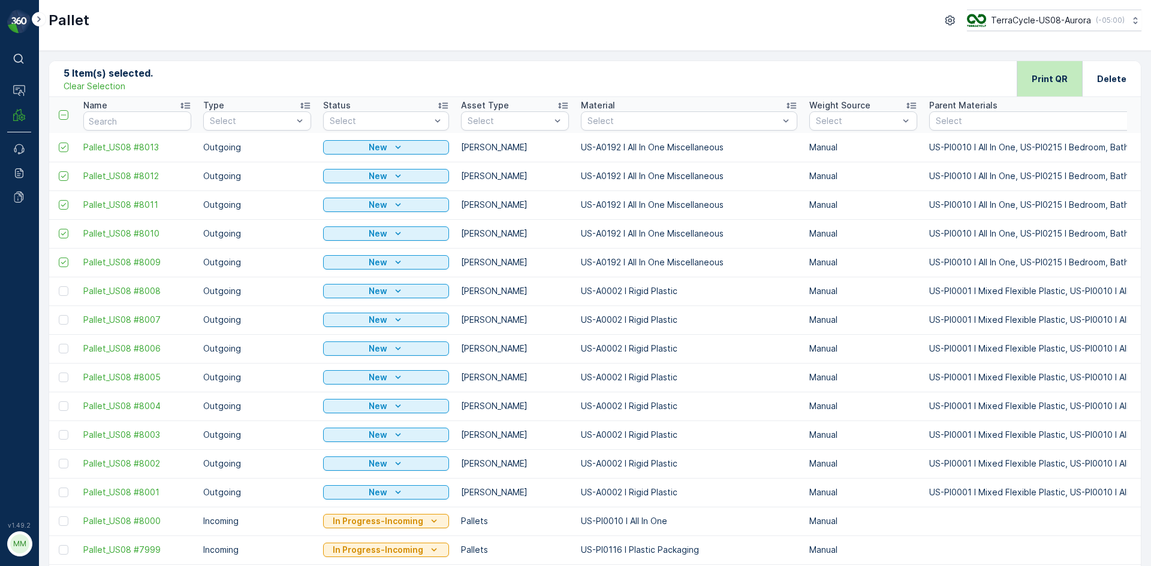
click at [1035, 78] on p "Print QR" at bounding box center [1049, 79] width 36 height 12
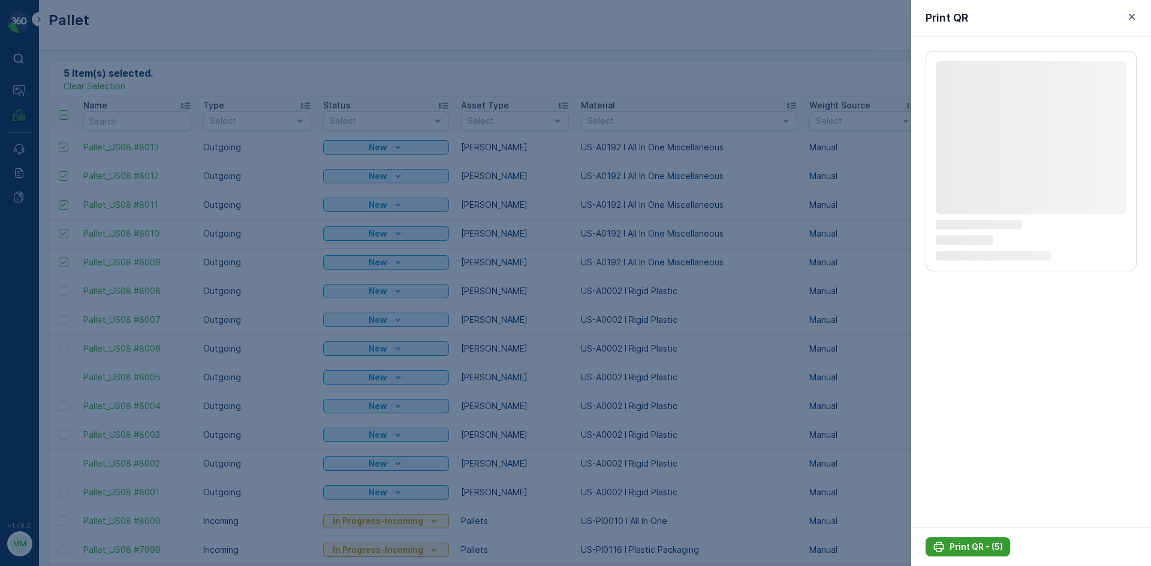
click at [946, 547] on div "Print QR - (5)" at bounding box center [968, 547] width 70 height 12
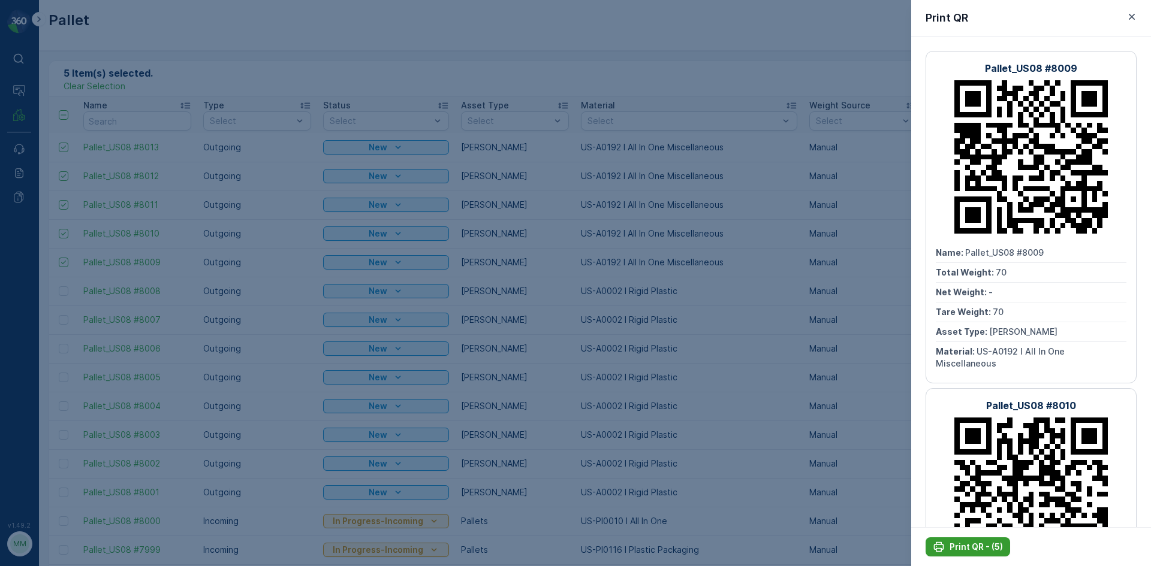
click at [997, 545] on p "Print QR - (5)" at bounding box center [975, 547] width 53 height 12
click at [1127, 16] on icon "button" at bounding box center [1132, 17] width 12 height 12
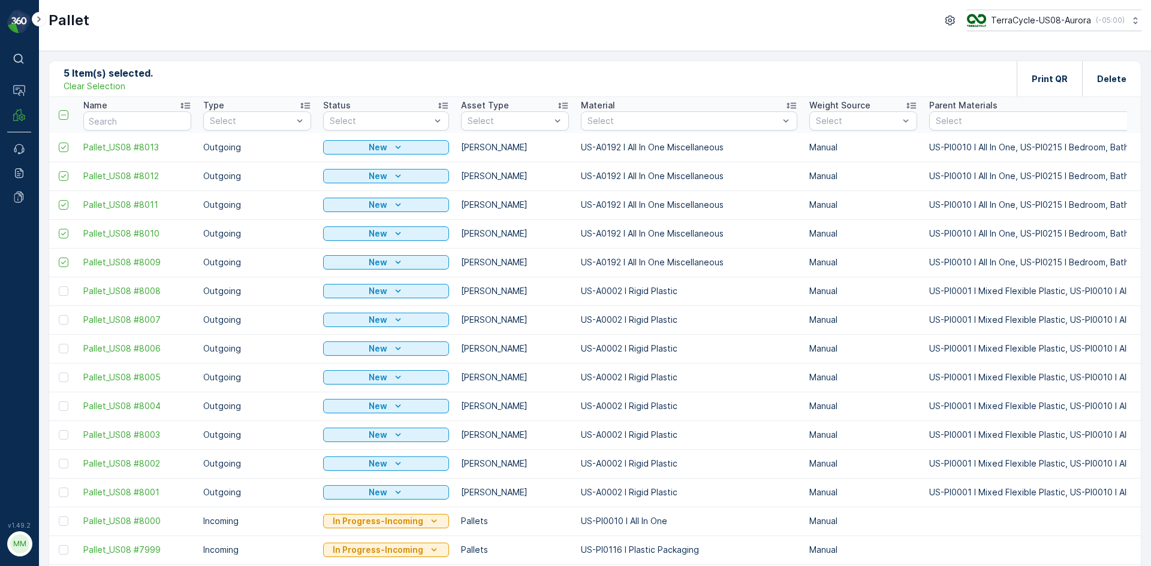
click at [99, 87] on p "Clear Selection" at bounding box center [95, 86] width 62 height 12
click at [126, 78] on p "Add" at bounding box center [125, 79] width 17 height 12
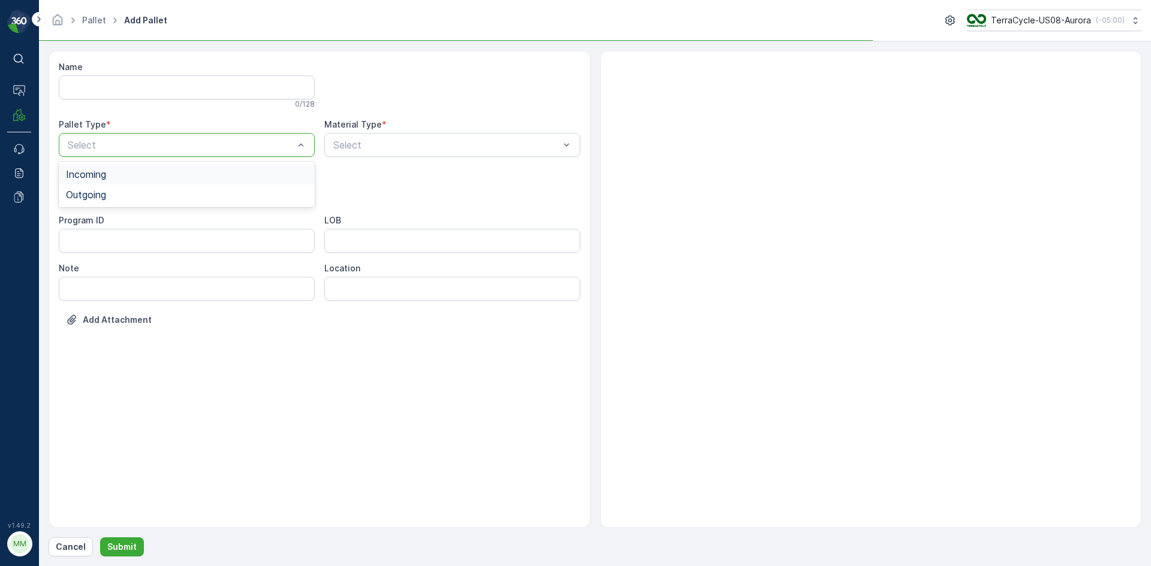
click at [231, 137] on div "Select" at bounding box center [187, 145] width 256 height 24
click at [213, 183] on div "Incoming" at bounding box center [187, 174] width 256 height 20
click at [212, 138] on div "Incoming" at bounding box center [187, 145] width 256 height 24
click at [200, 197] on div "Outgoing" at bounding box center [187, 194] width 242 height 11
click at [198, 212] on div "[PERSON_NAME] Pallets Bigbag Barrel FD Pallet" at bounding box center [187, 273] width 256 height 127
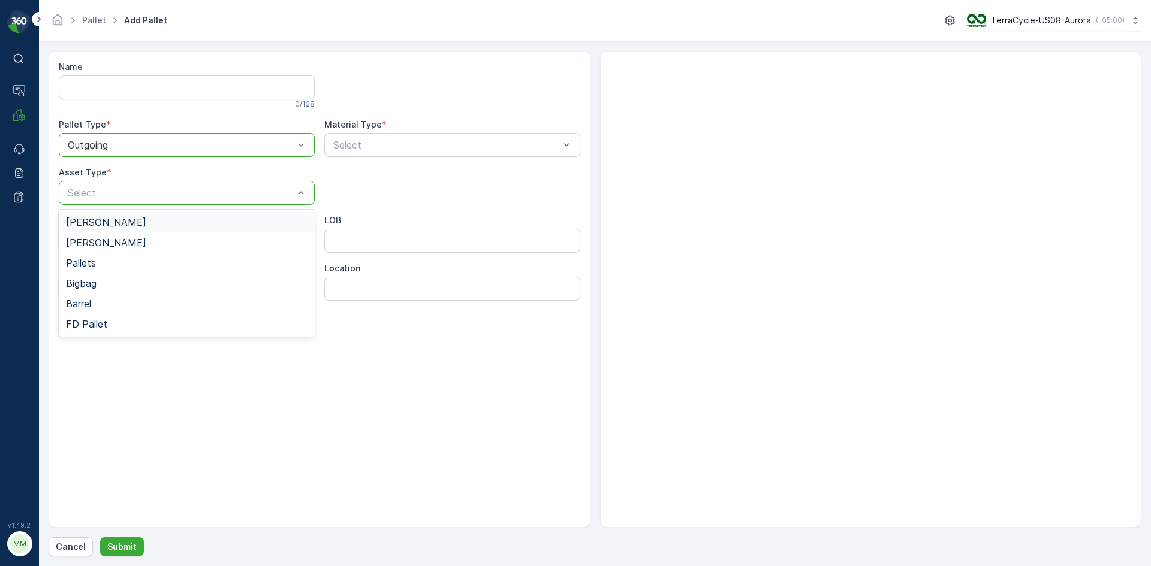
click at [176, 223] on div "[PERSON_NAME]" at bounding box center [187, 222] width 242 height 11
type input "0171"
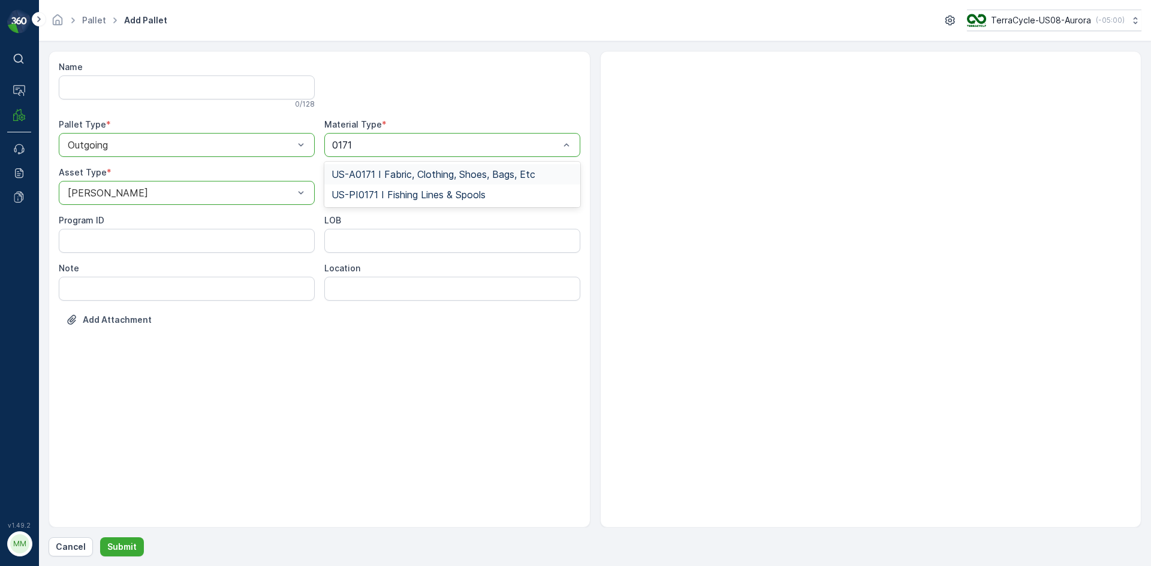
click at [409, 169] on span "US-A0171 I Fabric, Clothing, Shoes, Bags, Etc" at bounding box center [433, 174] width 204 height 11
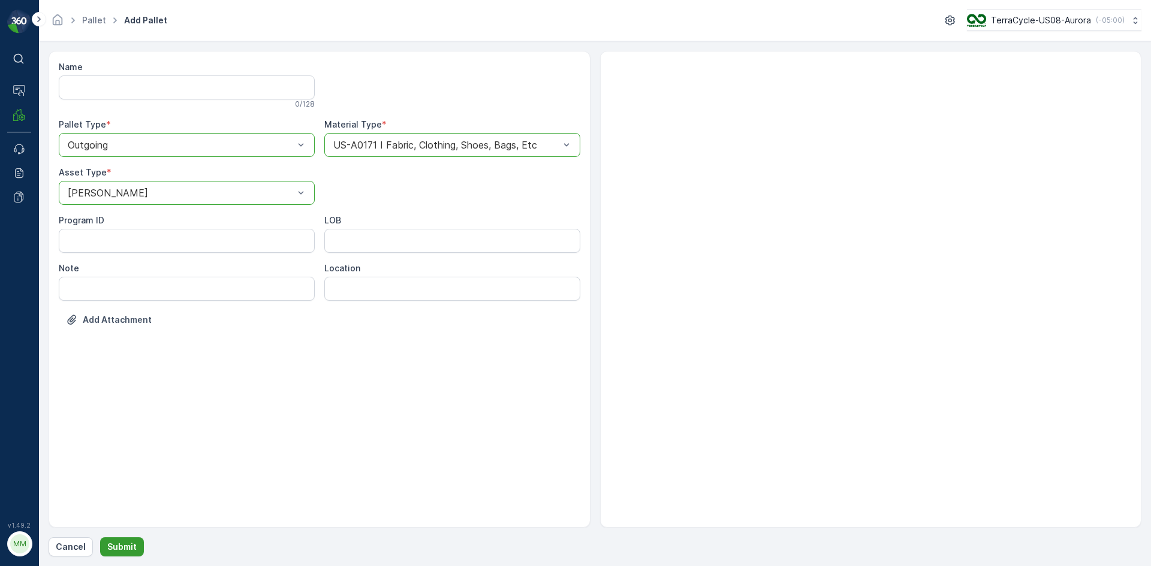
click at [119, 547] on p "Submit" at bounding box center [121, 547] width 29 height 12
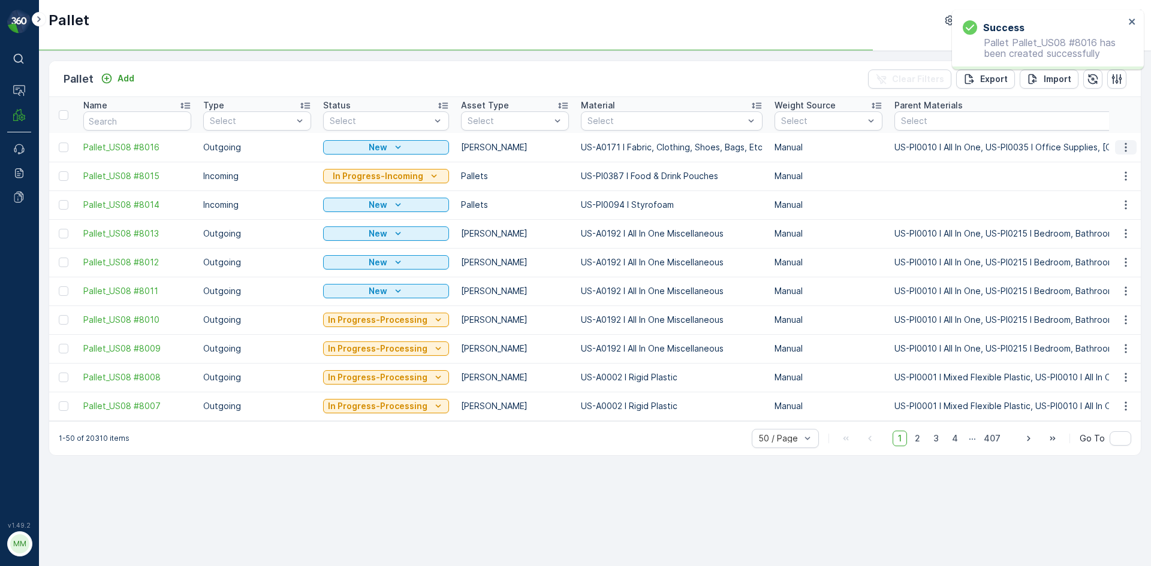
click at [1125, 143] on icon "button" at bounding box center [1125, 147] width 2 height 9
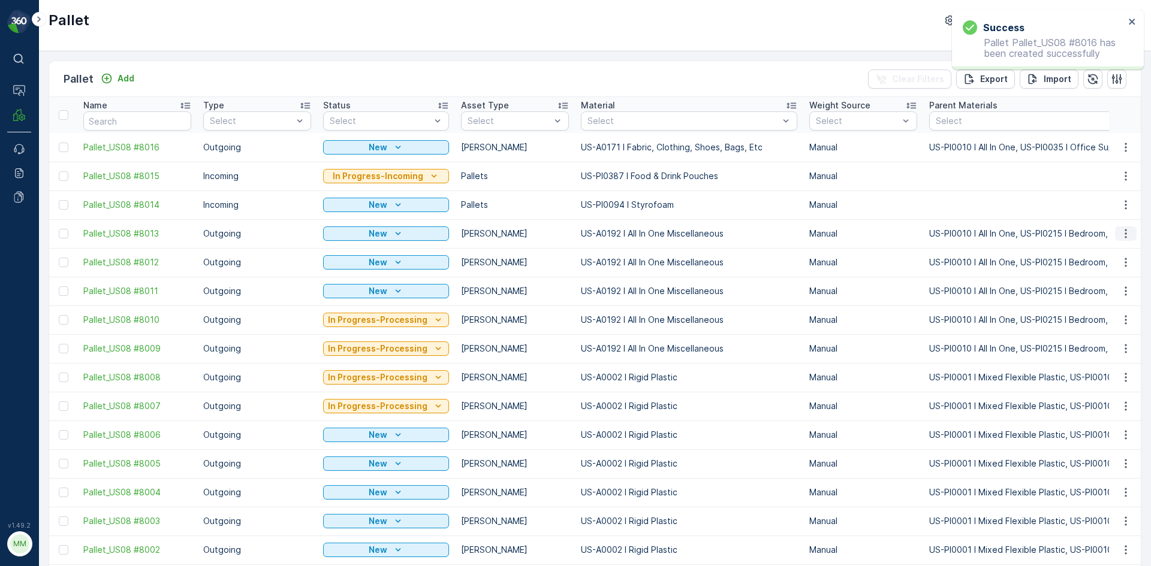
click at [1115, 230] on button "button" at bounding box center [1126, 234] width 22 height 14
click at [1124, 142] on icon "button" at bounding box center [1126, 147] width 12 height 12
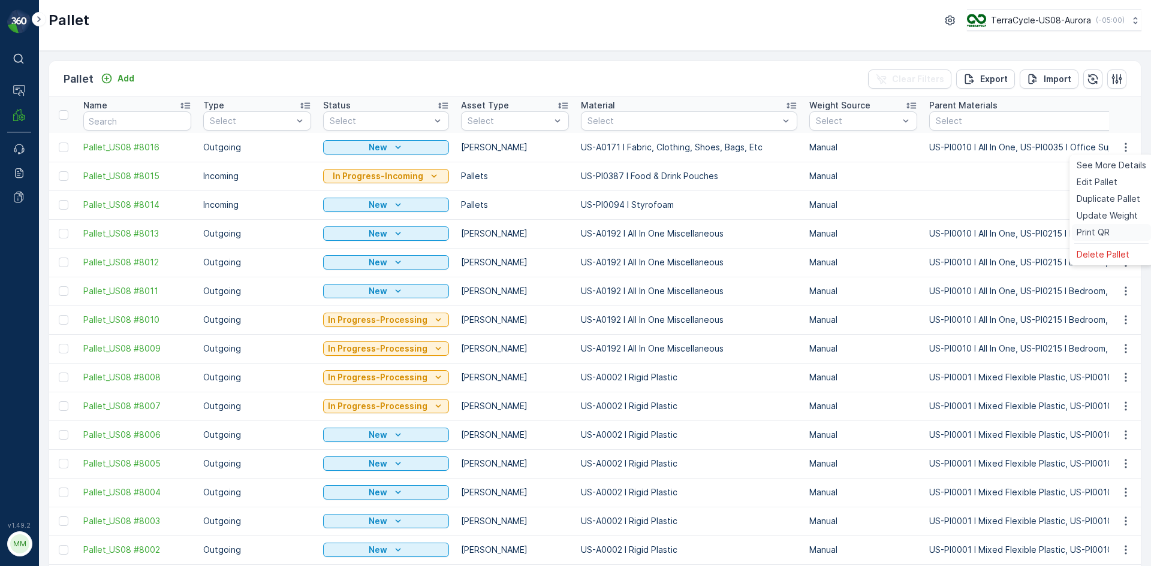
click at [1094, 228] on span "Print QR" at bounding box center [1092, 233] width 33 height 12
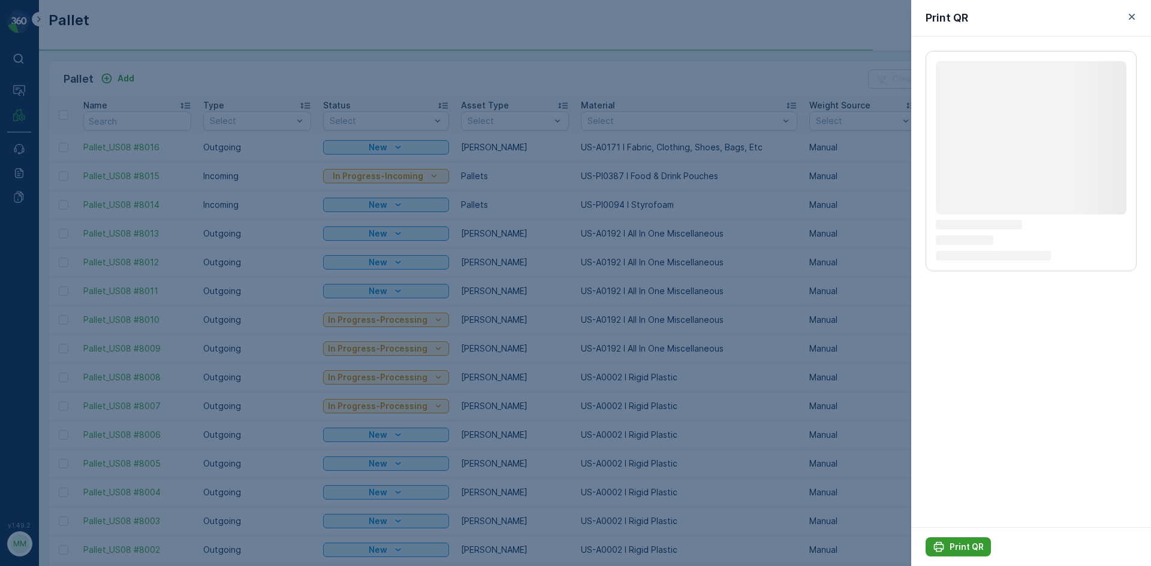
click at [960, 547] on p "Print QR" at bounding box center [966, 547] width 34 height 12
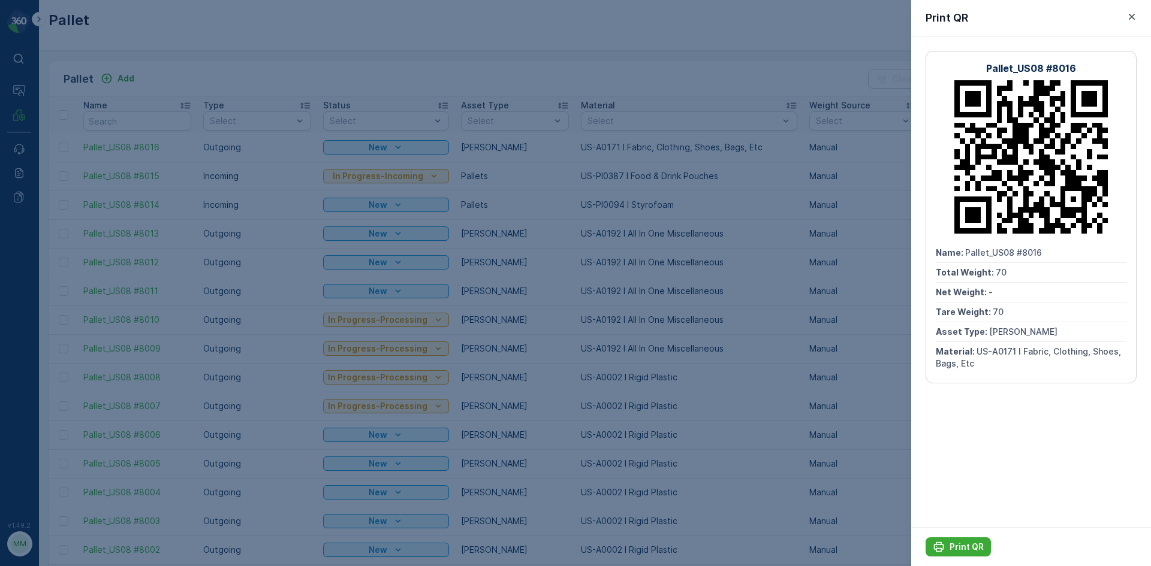
click at [849, 406] on div at bounding box center [575, 283] width 1151 height 566
